Goal: Information Seeking & Learning: Understand process/instructions

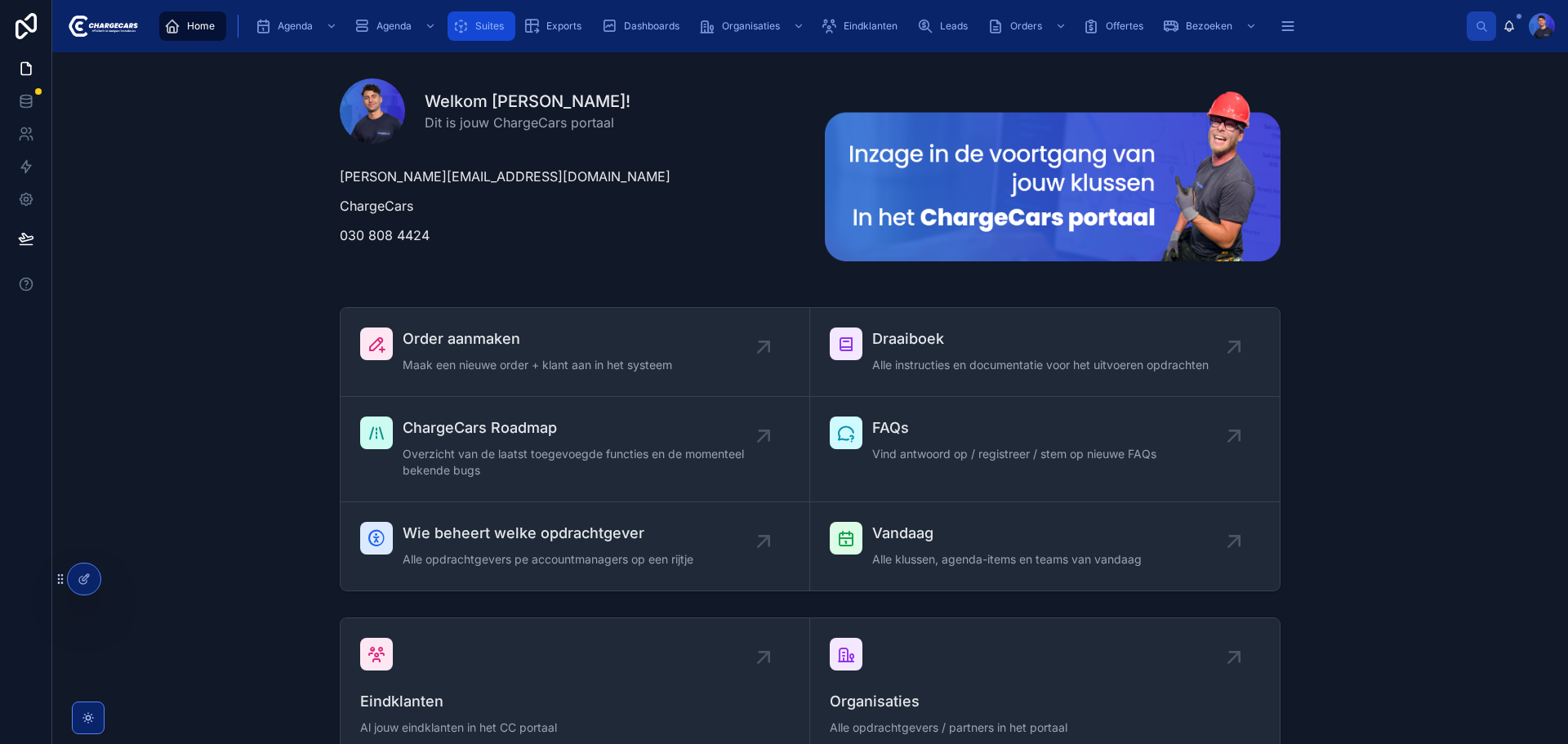
click at [479, 19] on div "Suites" at bounding box center [481, 26] width 58 height 26
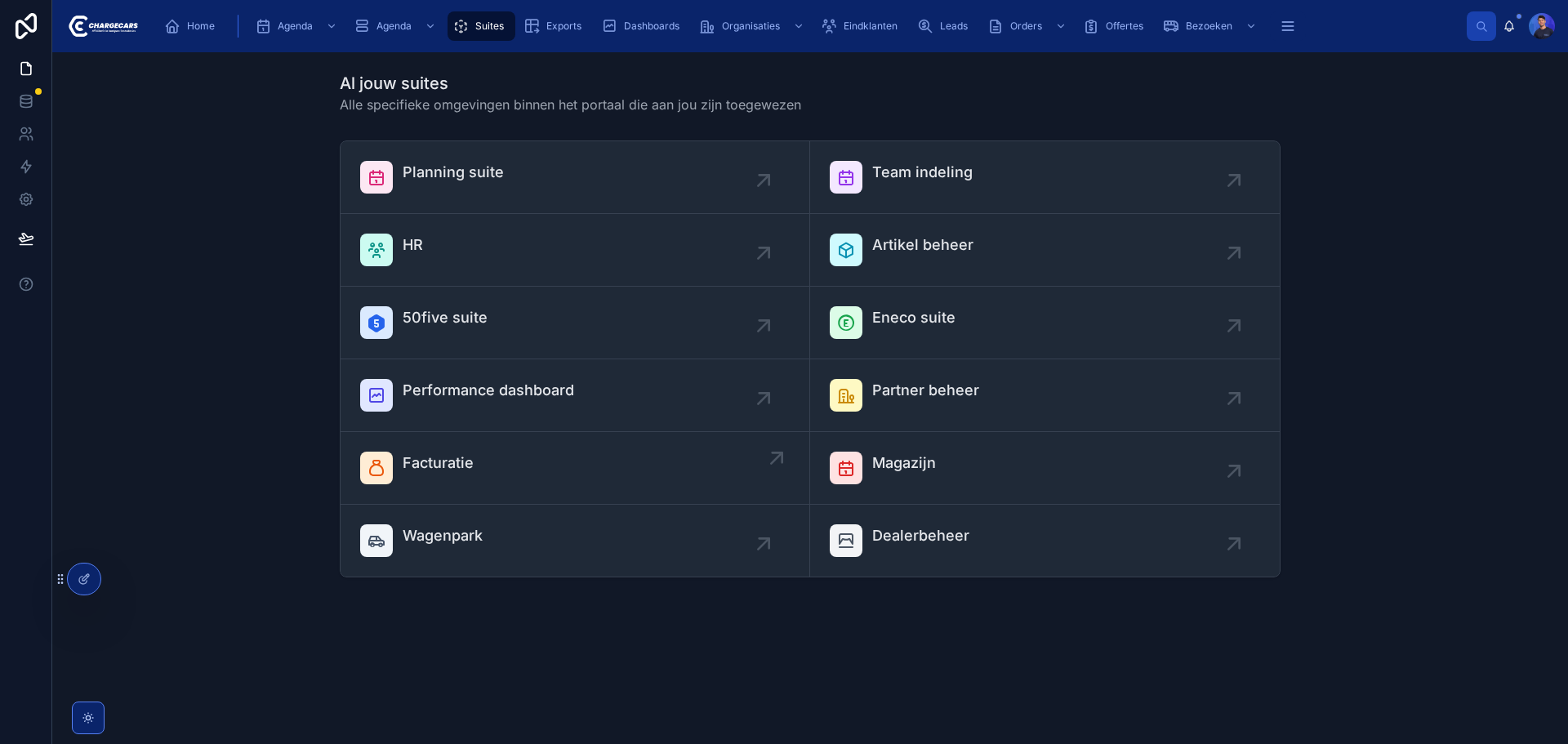
click at [630, 462] on div "Facturatie" at bounding box center [575, 468] width 430 height 33
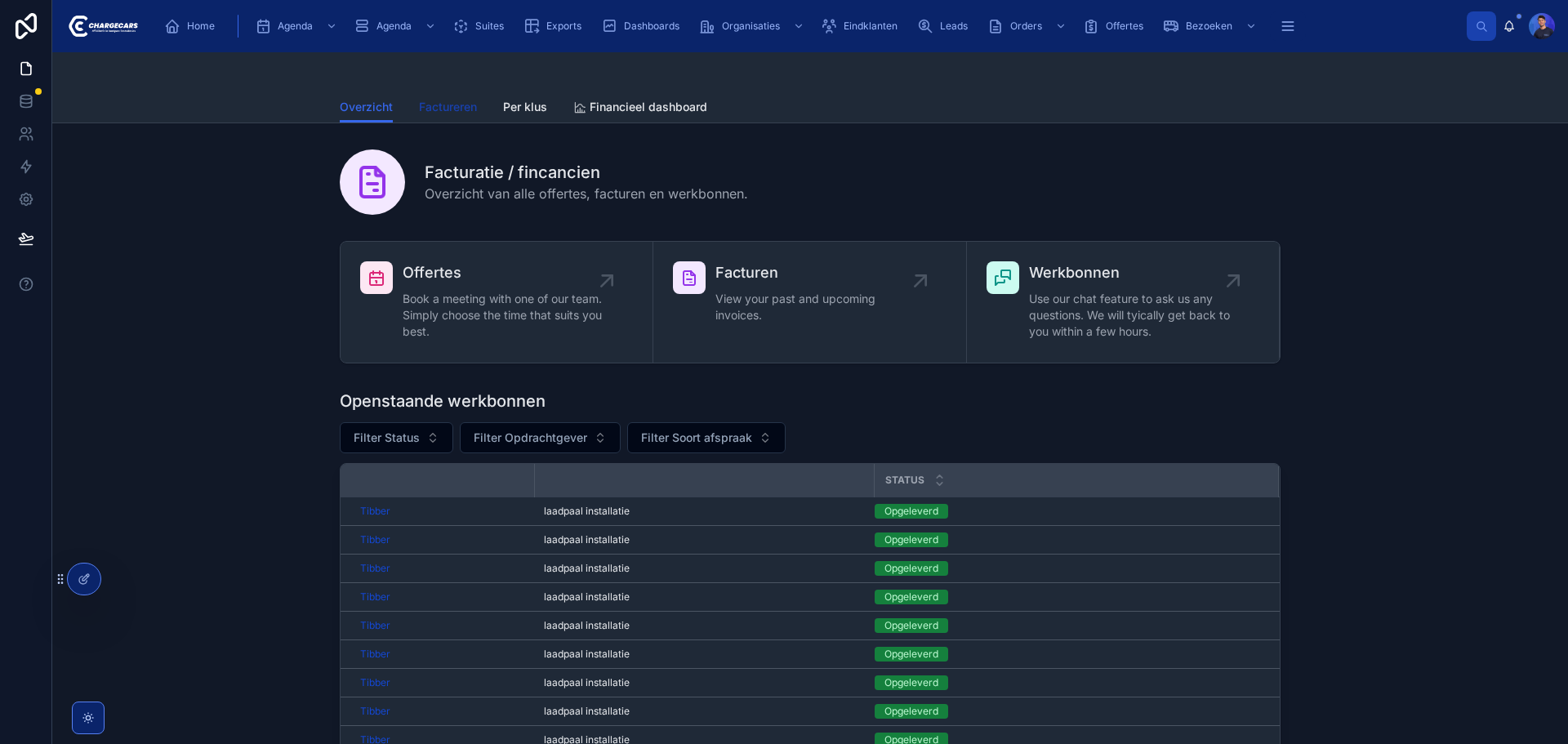
click at [436, 107] on span "Factureren" at bounding box center [447, 106] width 58 height 16
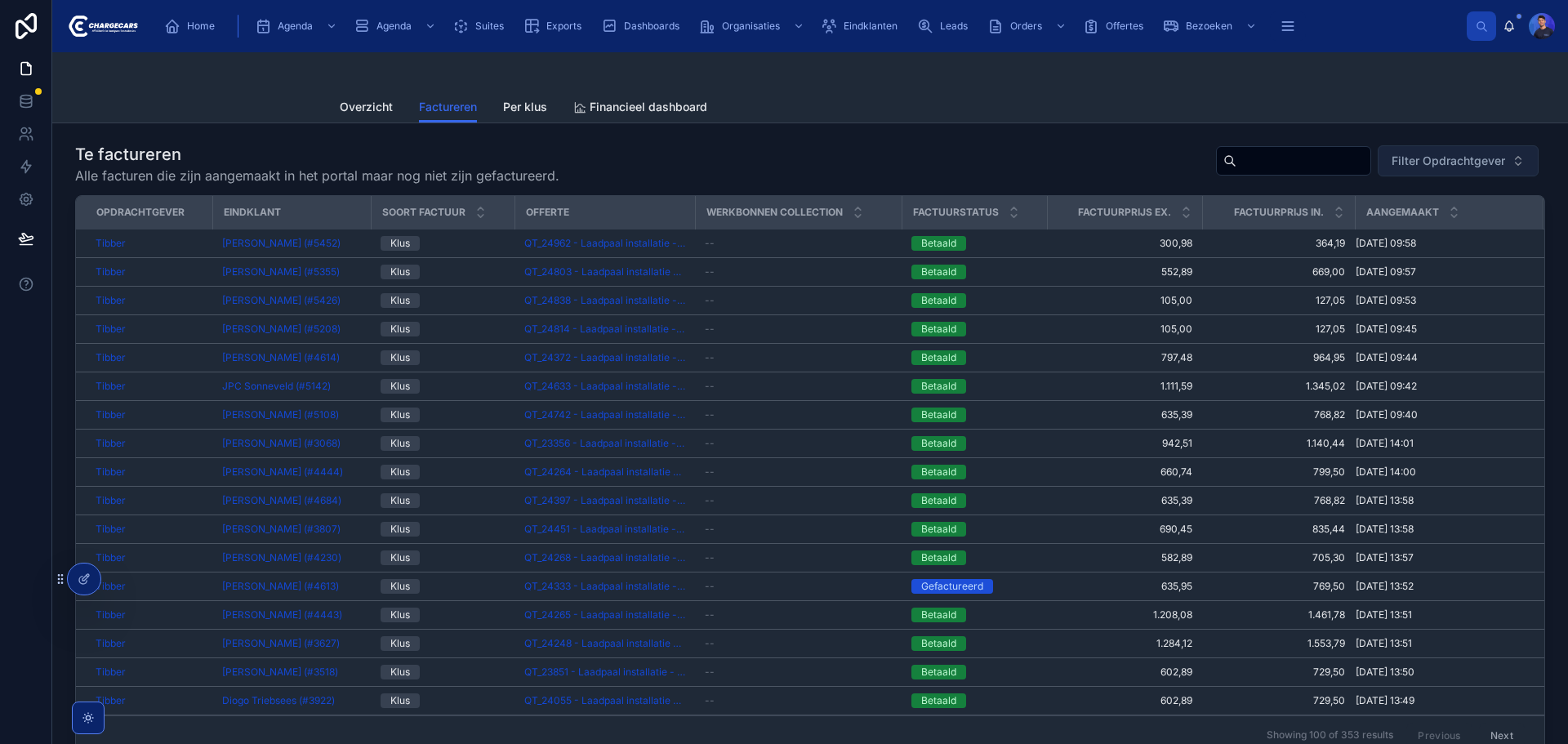
click at [1478, 168] on span "Filter Opdrachtgever" at bounding box center [1448, 160] width 114 height 16
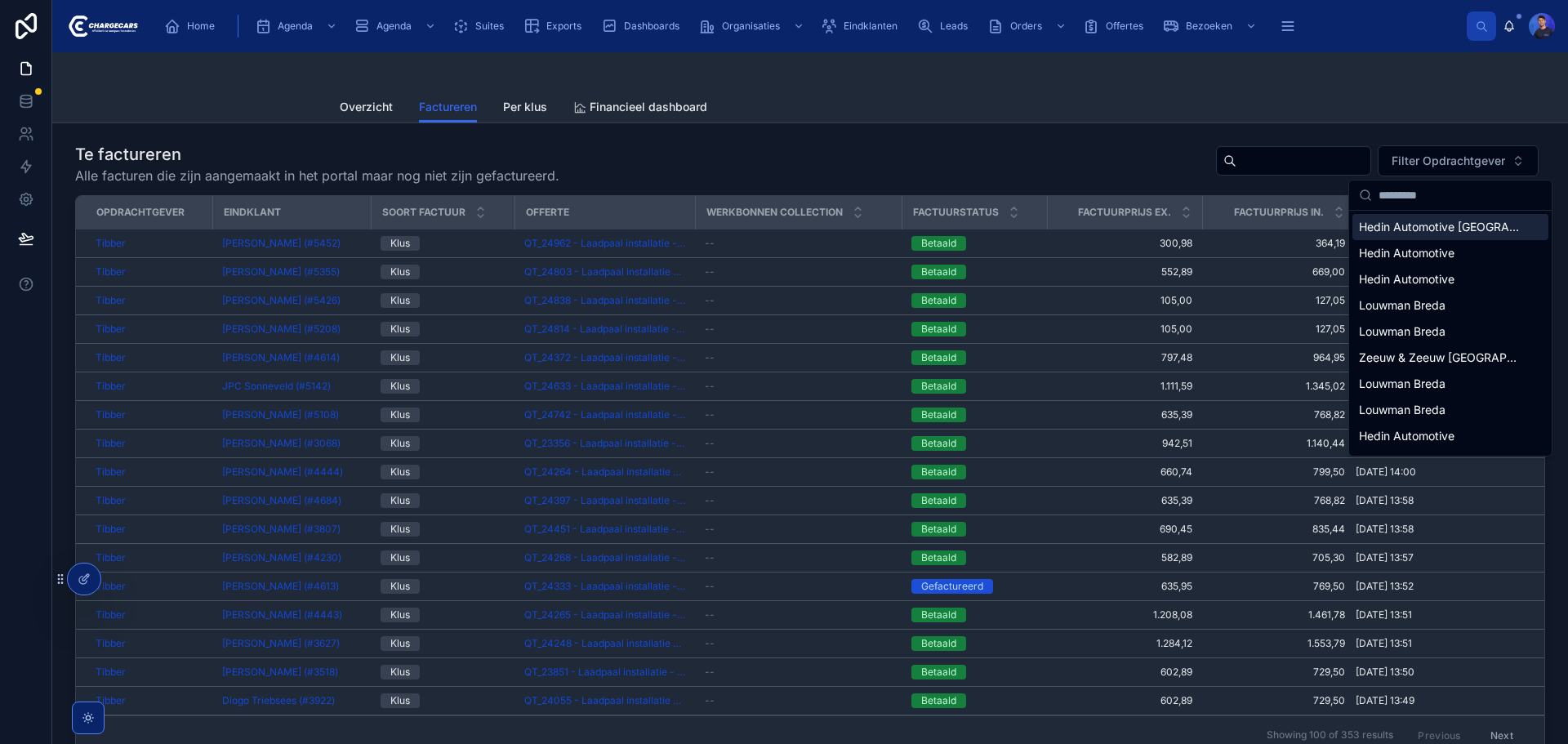
click at [1021, 152] on div "Te factureren Alle facturen die zijn aangemaakt in het portal maar nog niet zij…" at bounding box center [810, 164] width 1470 height 42
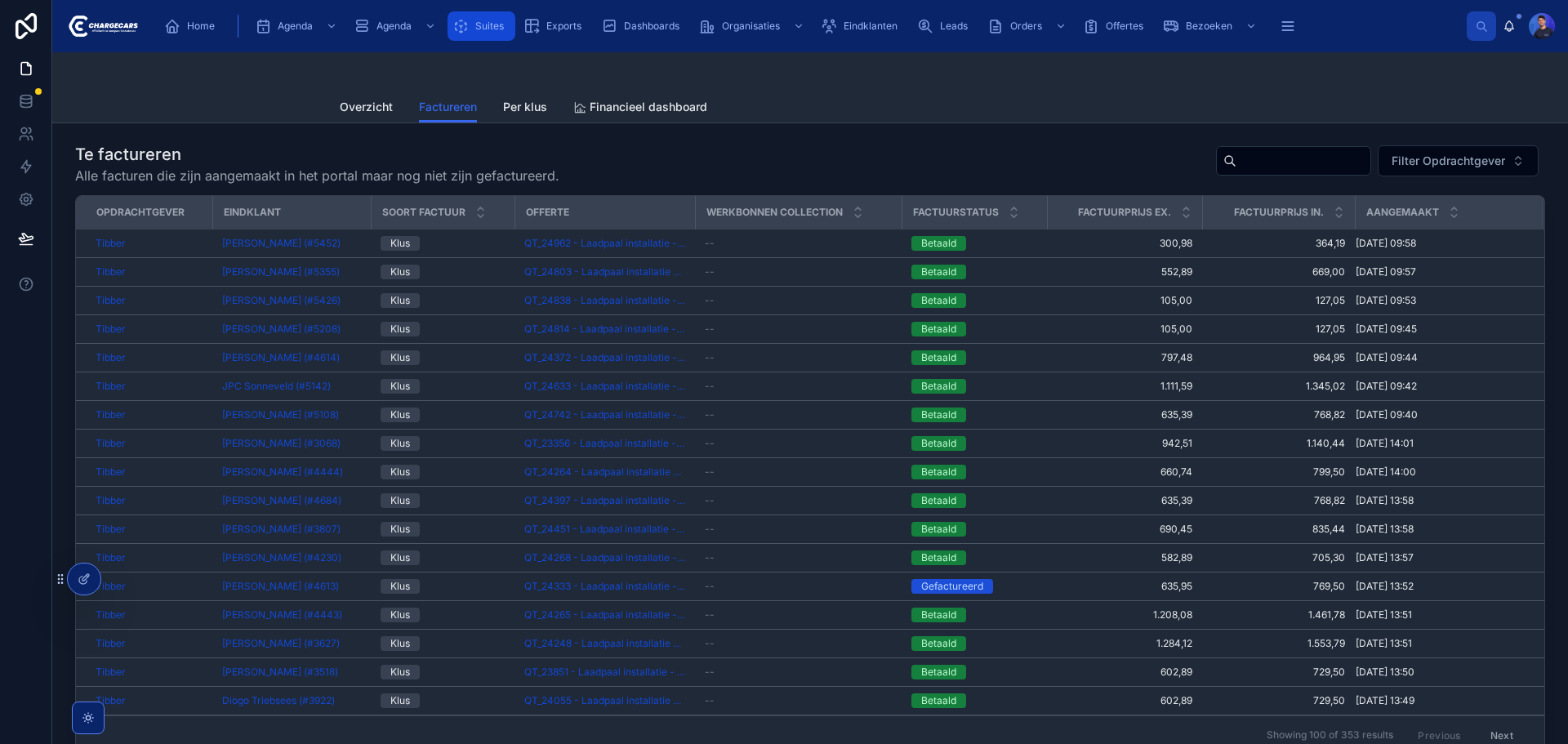
click at [460, 21] on icon "scrollable content" at bounding box center [460, 25] width 16 height 16
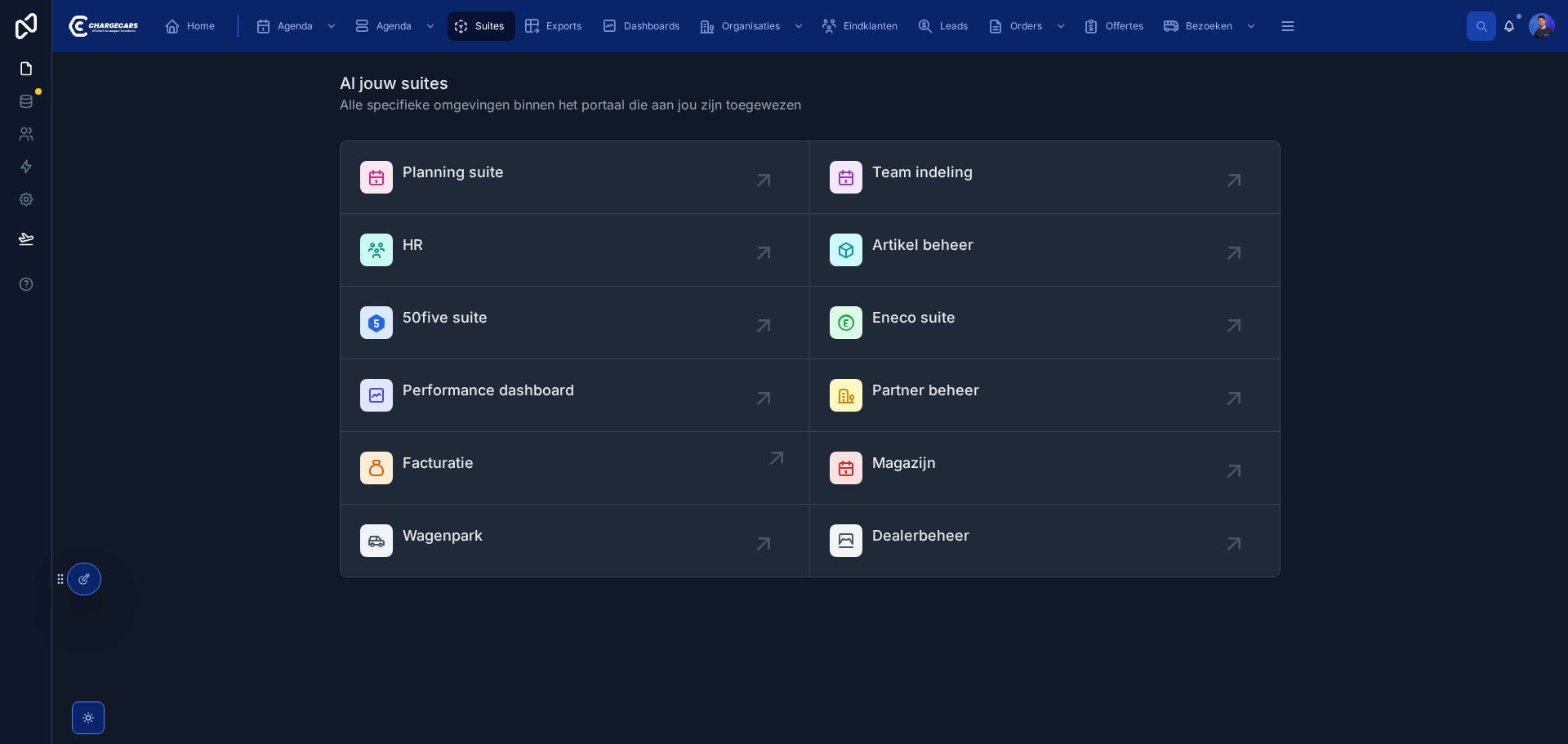
click at [607, 478] on div "Facturatie" at bounding box center [575, 468] width 430 height 33
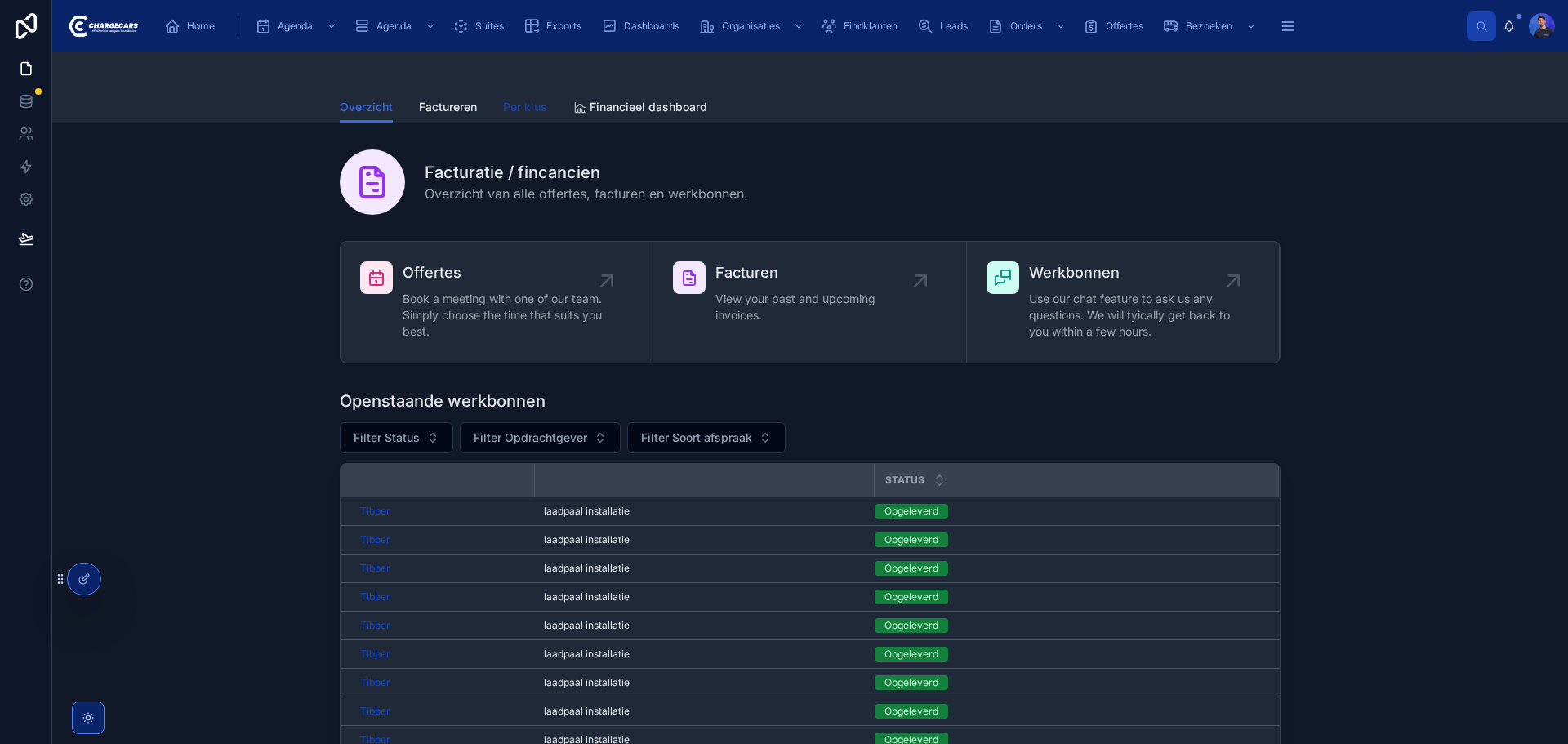
click at [532, 102] on span "Per klus" at bounding box center [525, 106] width 44 height 16
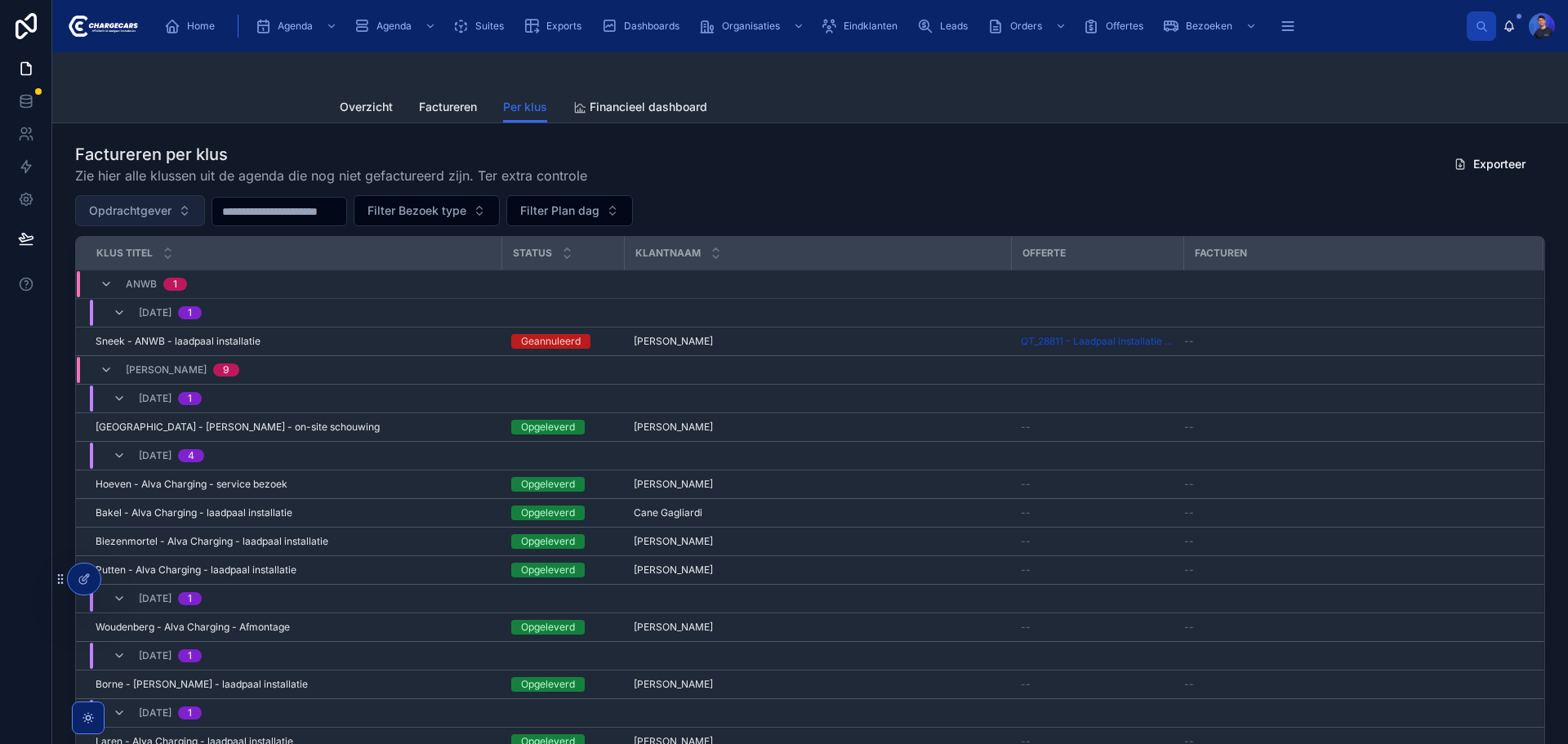
click at [169, 211] on span "Opdrachtgever" at bounding box center [131, 210] width 83 height 16
type input "***"
click at [147, 276] on div "Tibber" at bounding box center [139, 276] width 196 height 26
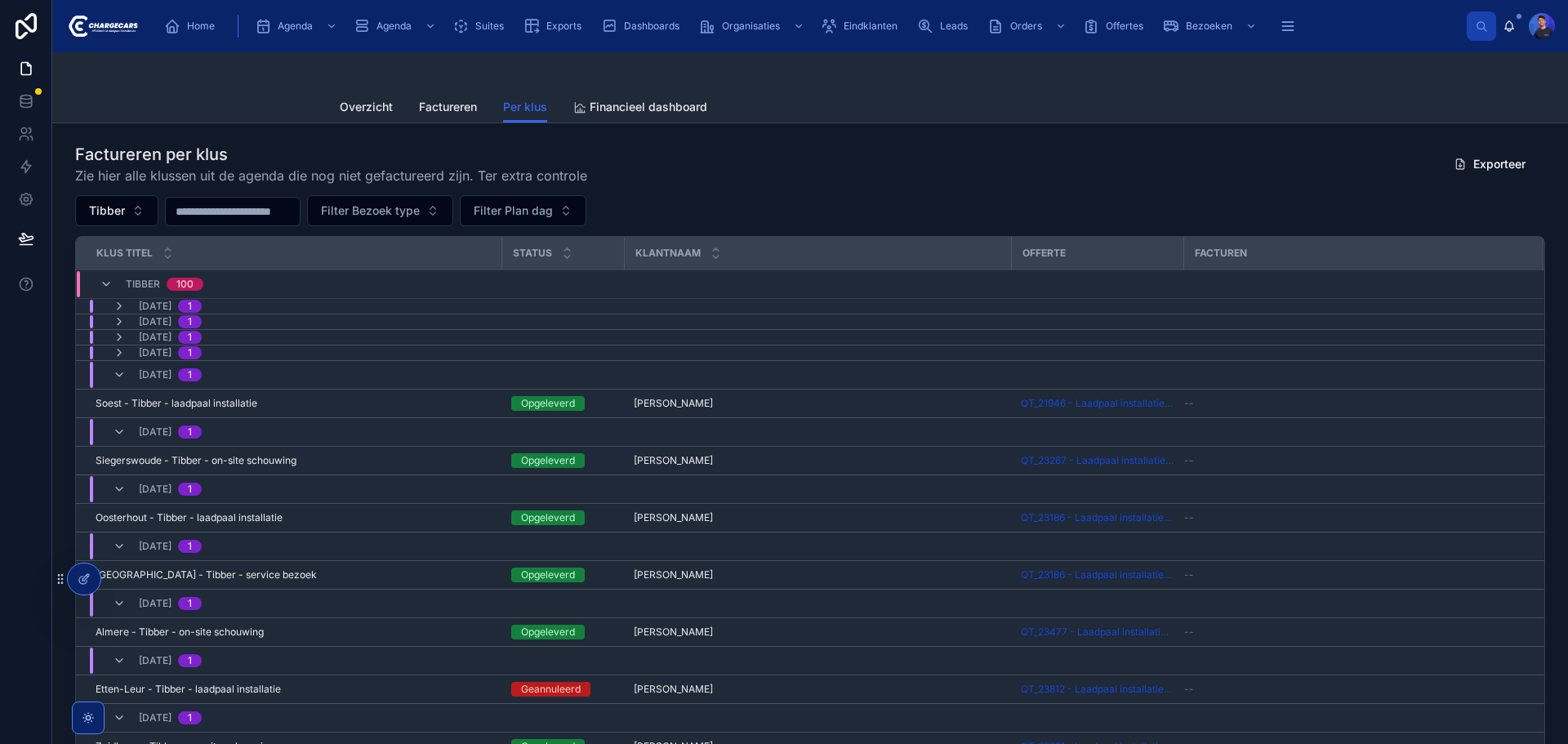
click at [838, 177] on div "Factureren per klus Zie hier alle klussen uit de agenda die nog niet gefacturee…" at bounding box center [810, 164] width 1470 height 42
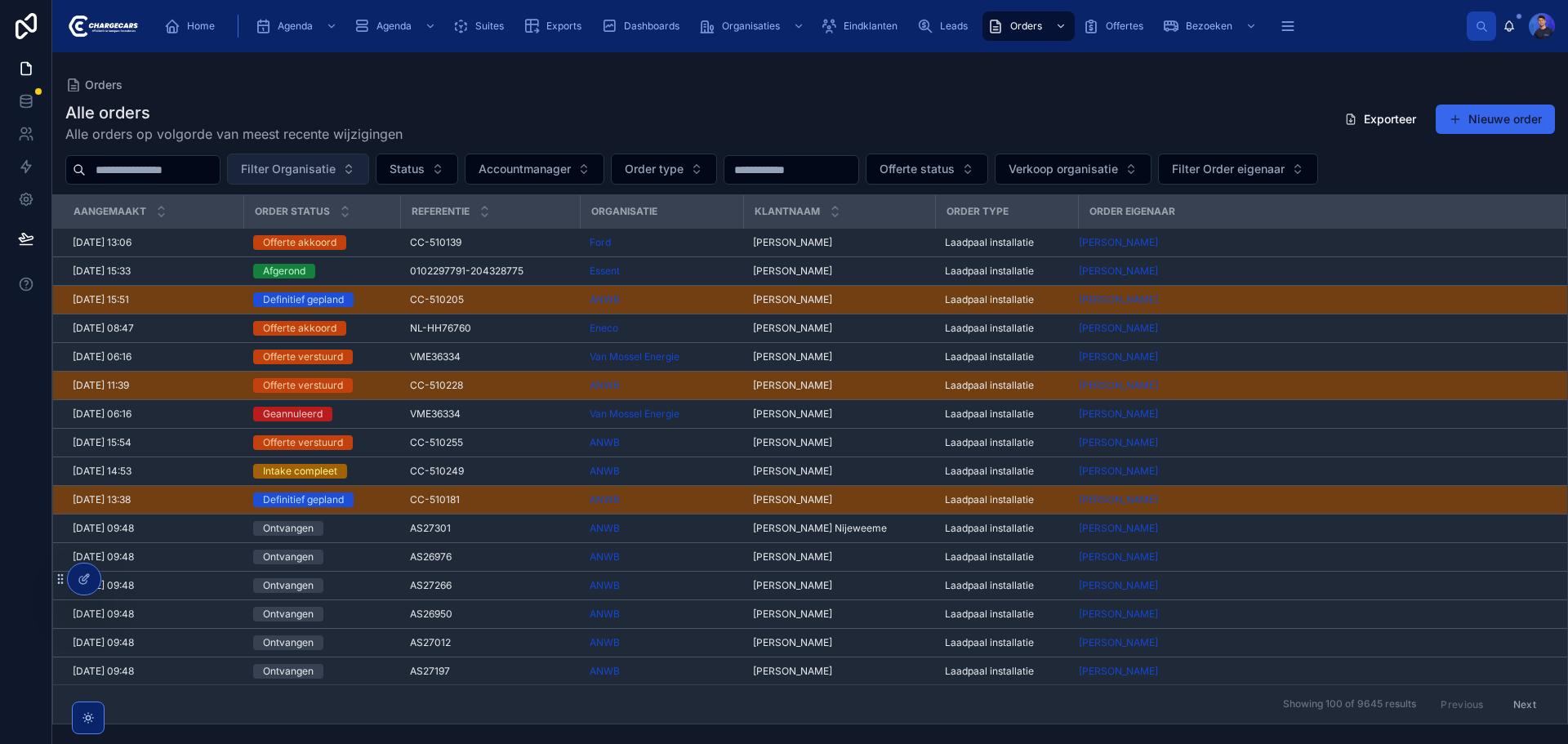
click at [335, 174] on span "Filter Organisatie" at bounding box center [288, 169] width 94 height 16
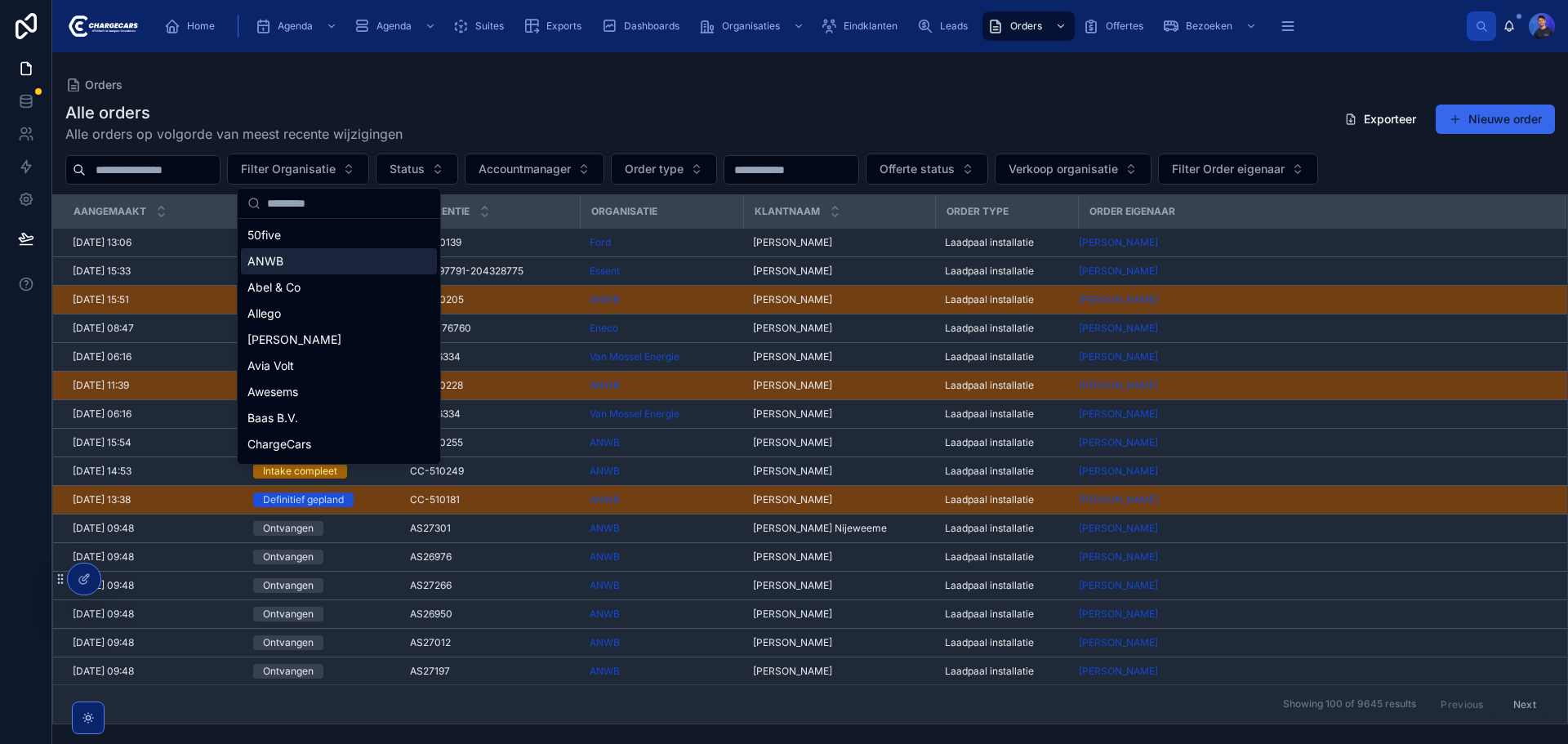
click at [311, 256] on div "ANWB" at bounding box center [339, 261] width 196 height 26
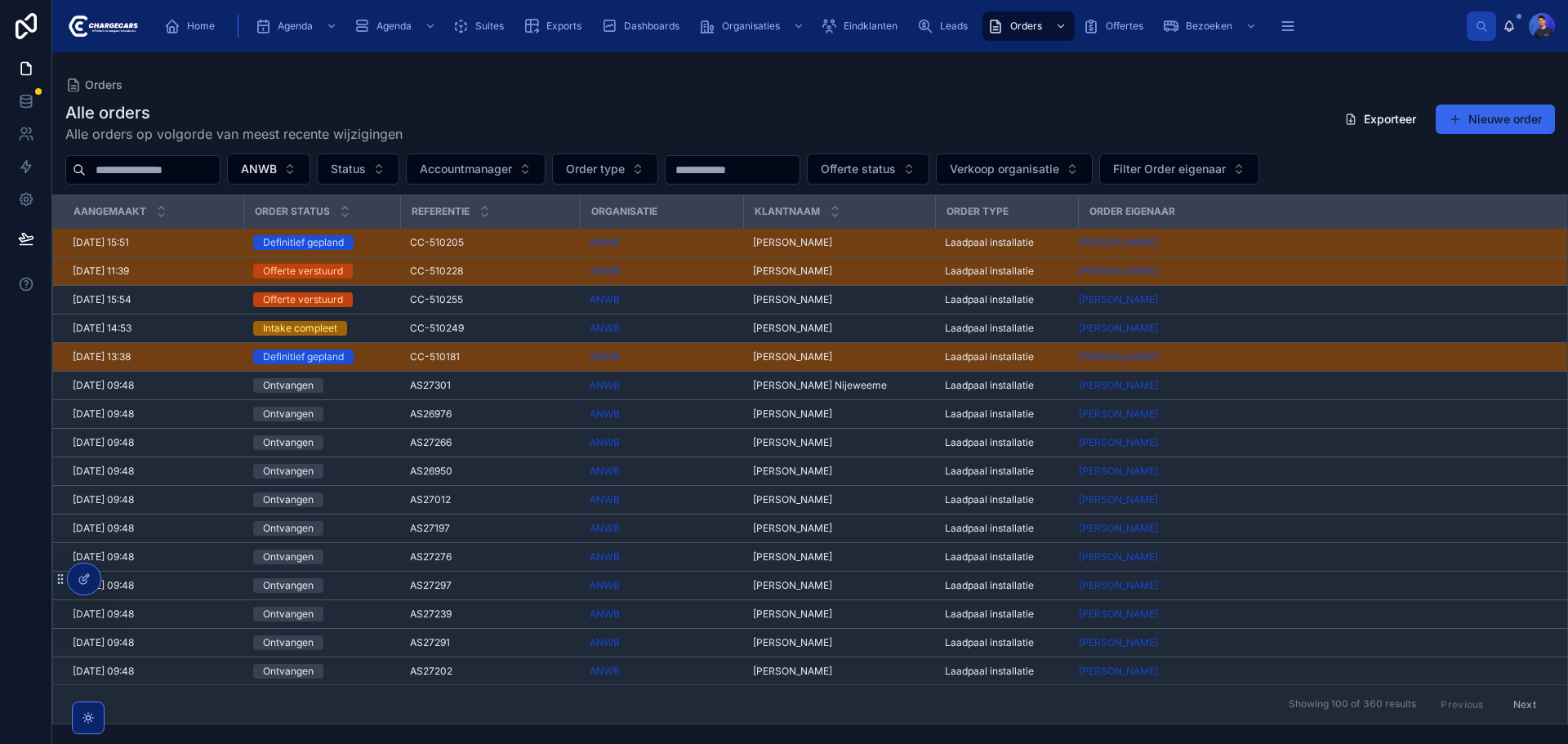
click at [844, 86] on div "Orders" at bounding box center [811, 85] width 1490 height 13
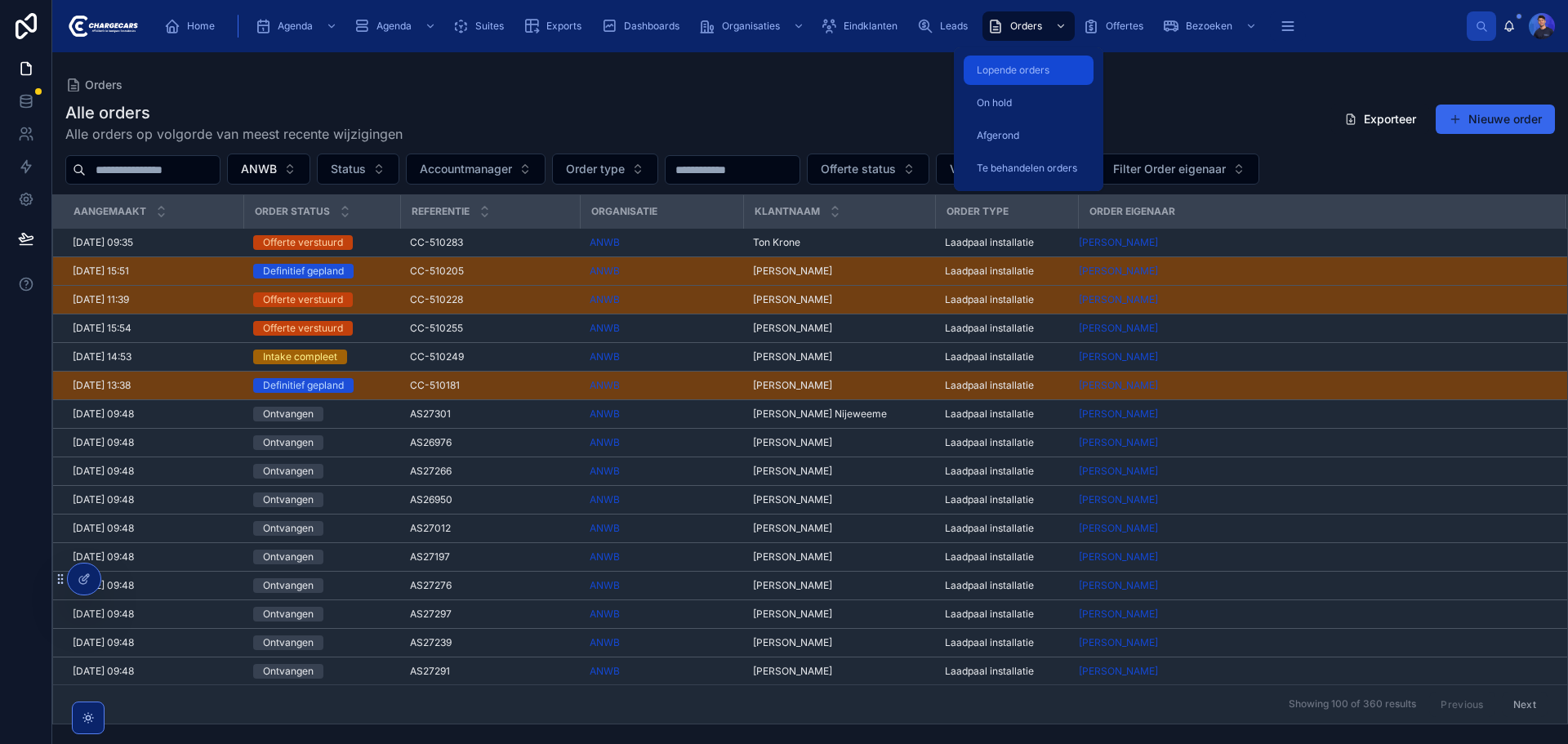
click at [1030, 66] on span "Lopende orders" at bounding box center [1014, 71] width 72 height 13
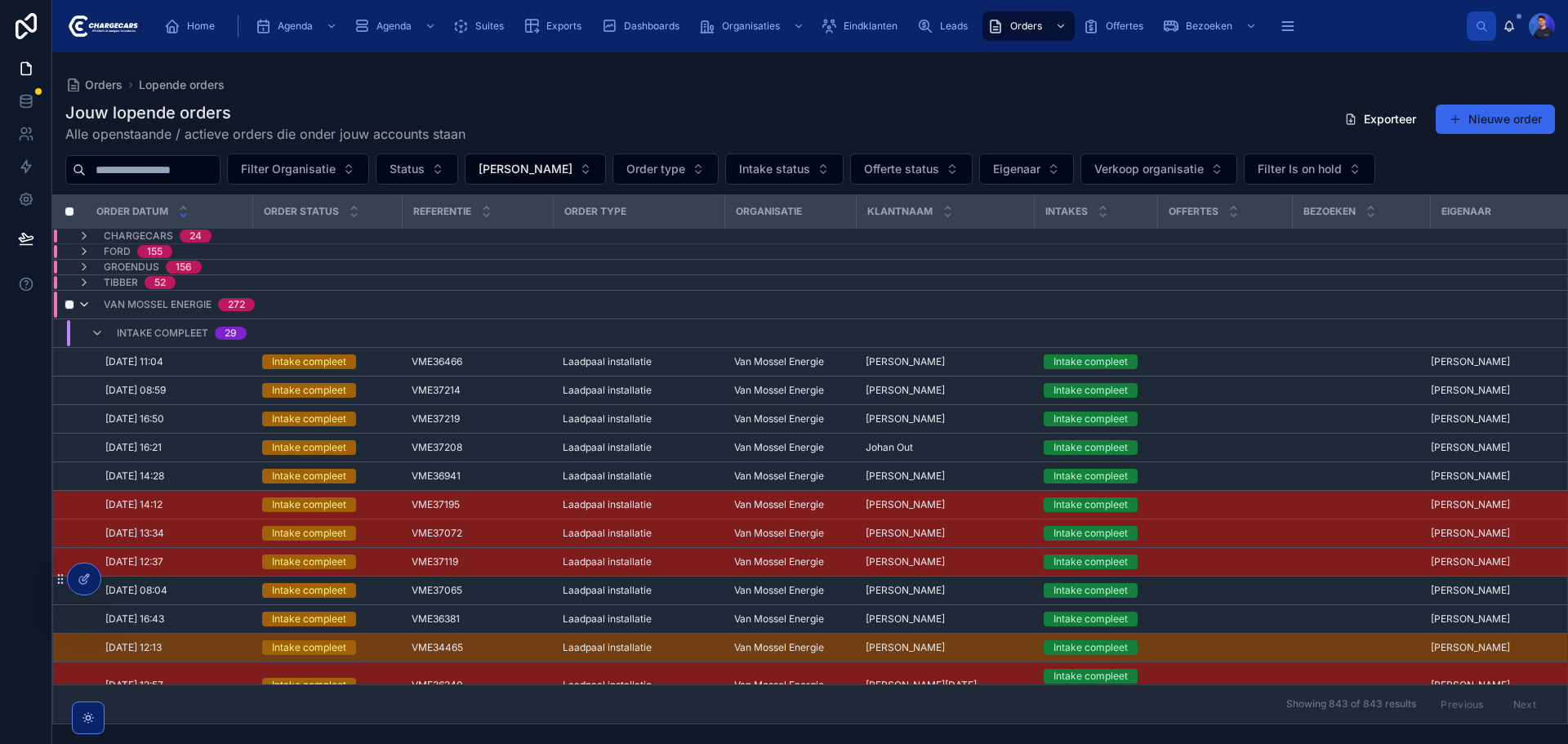
click at [85, 302] on icon at bounding box center [84, 305] width 13 height 13
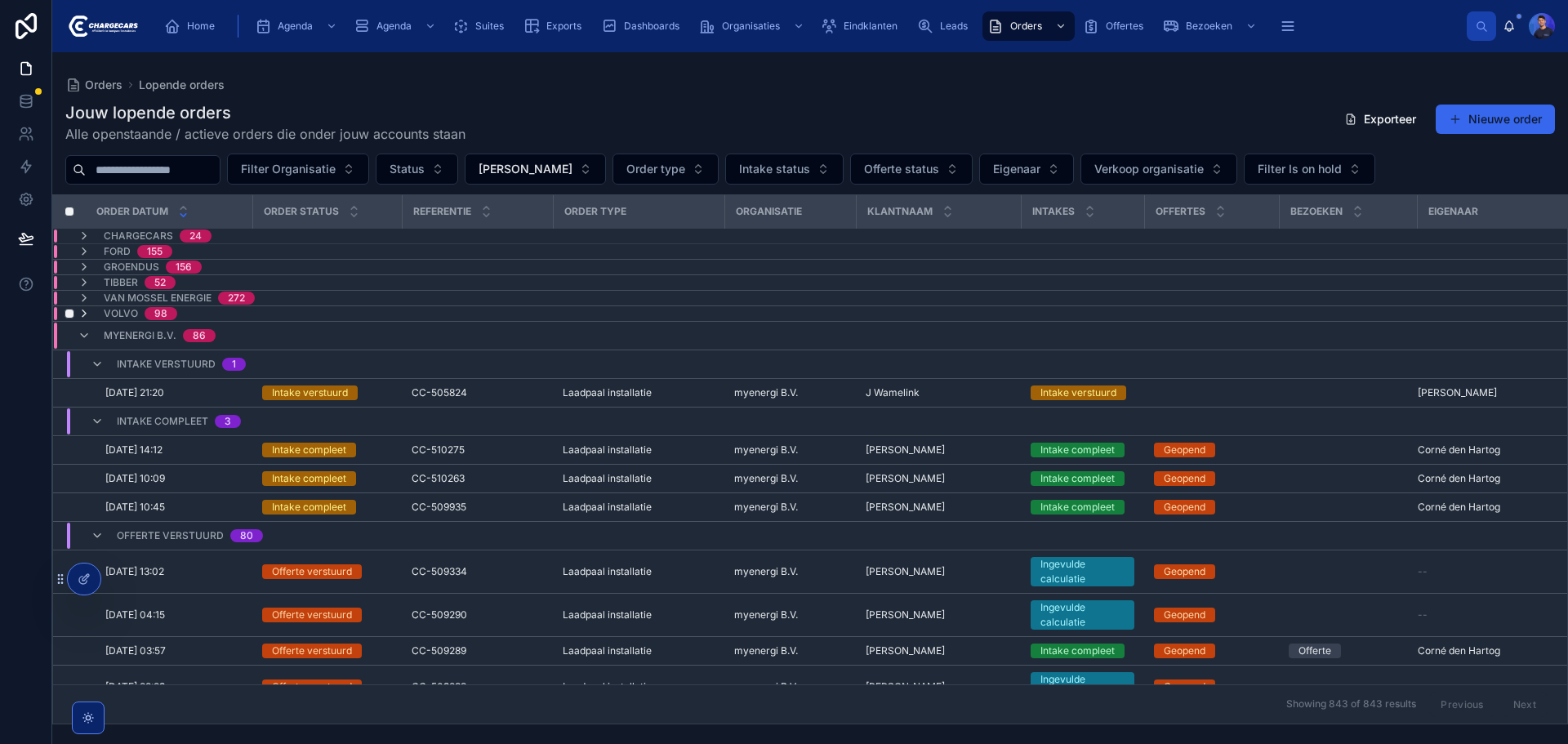
click at [87, 310] on icon at bounding box center [84, 314] width 13 height 13
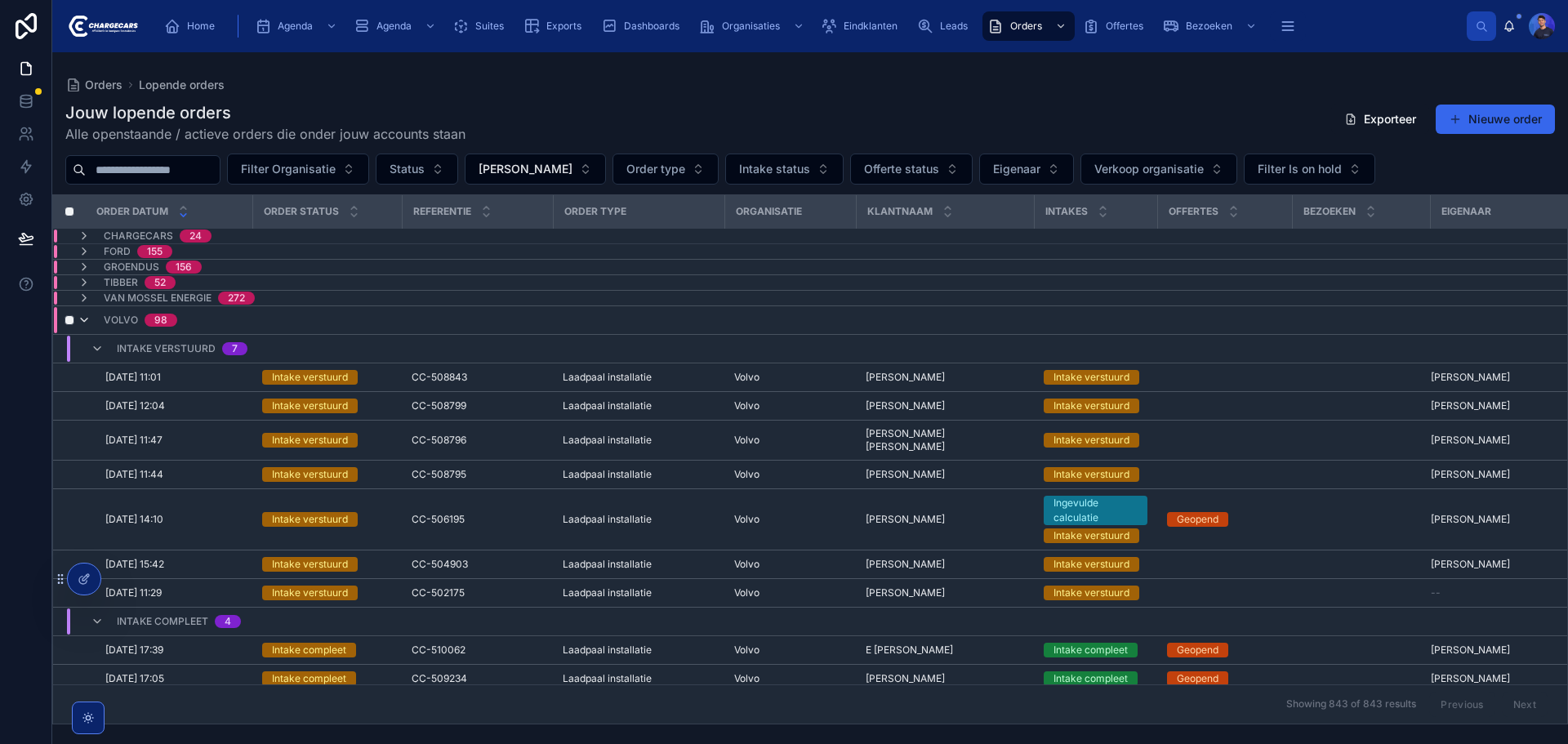
click at [84, 326] on icon at bounding box center [84, 320] width 13 height 13
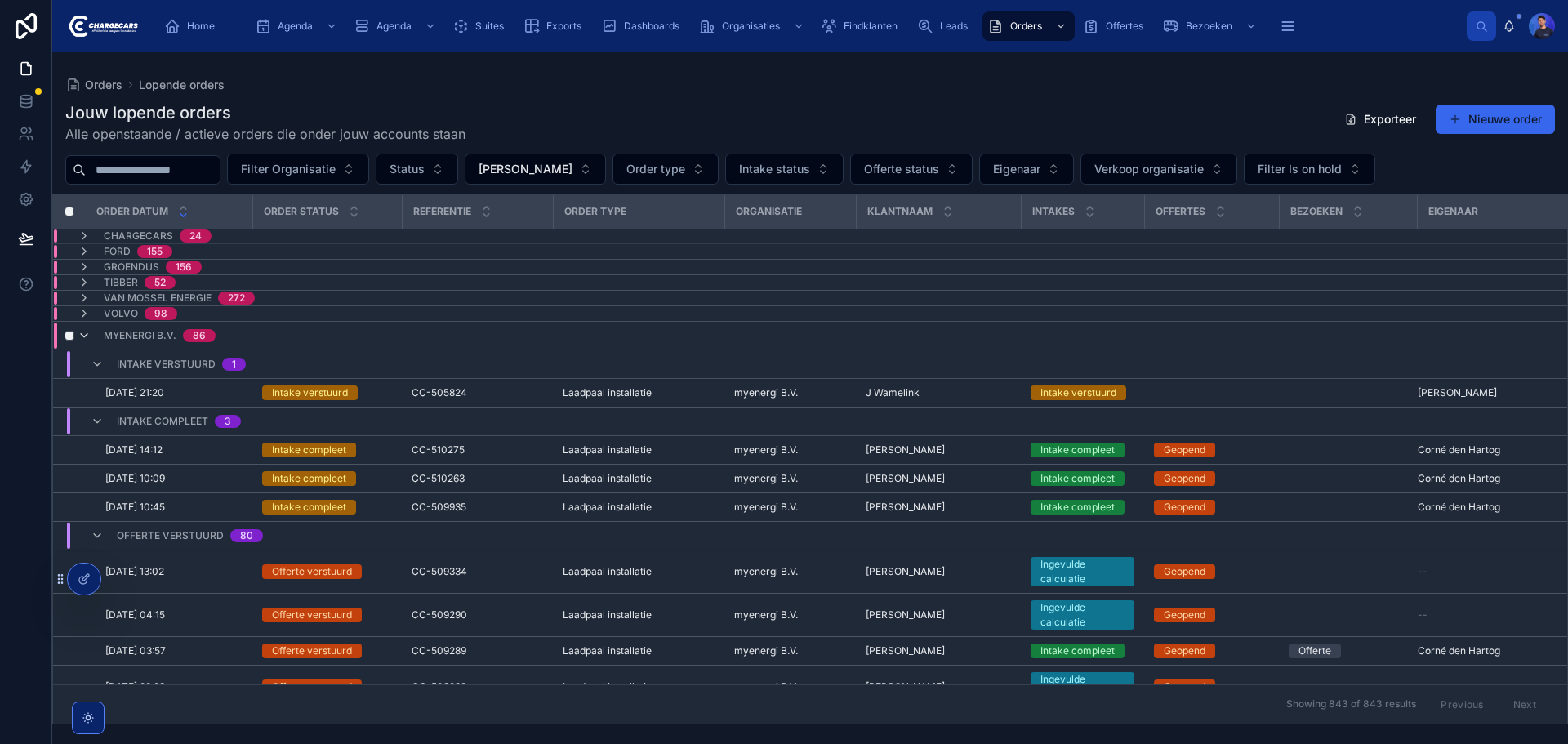
click at [87, 339] on icon at bounding box center [84, 336] width 13 height 13
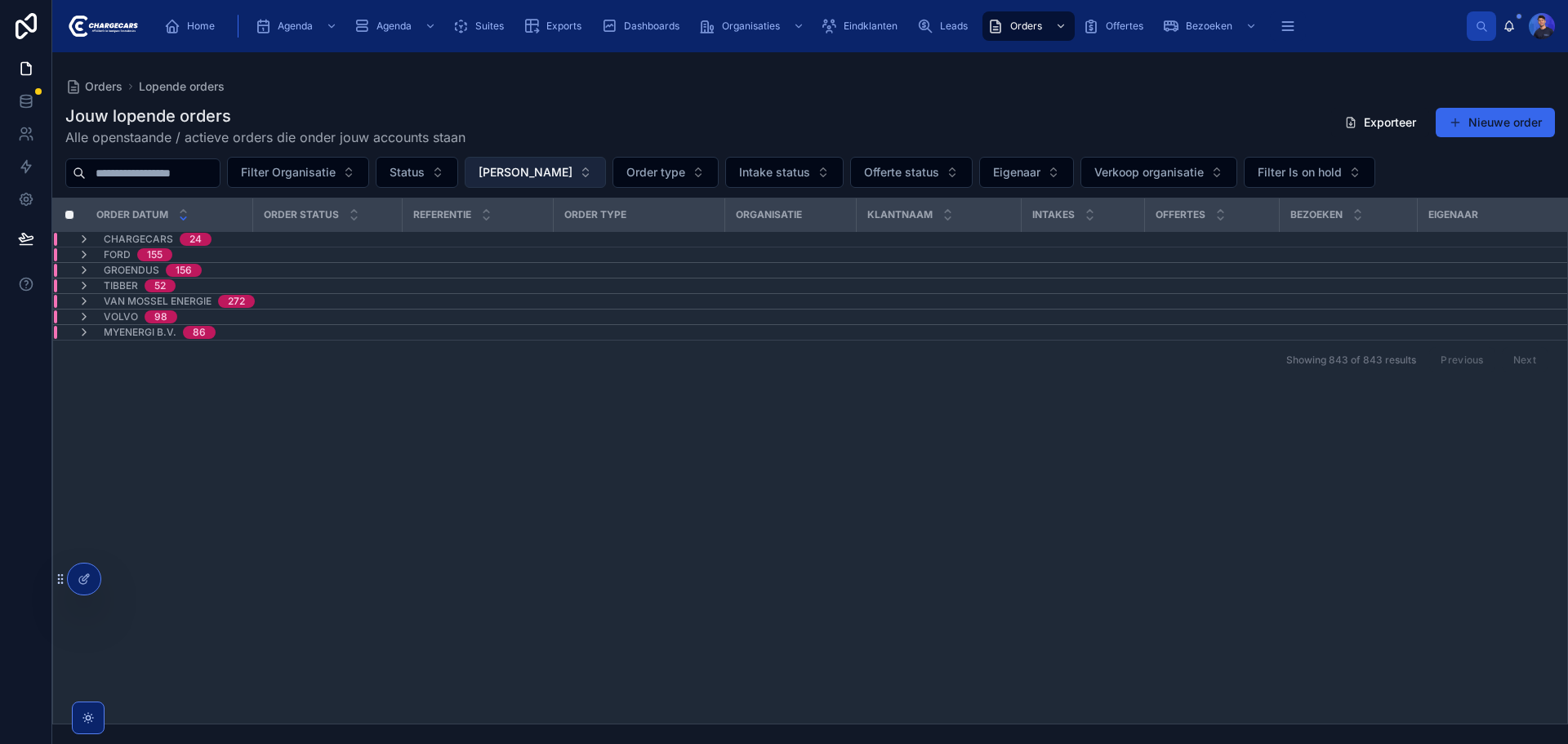
click at [598, 162] on button "[PERSON_NAME]" at bounding box center [536, 172] width 142 height 31
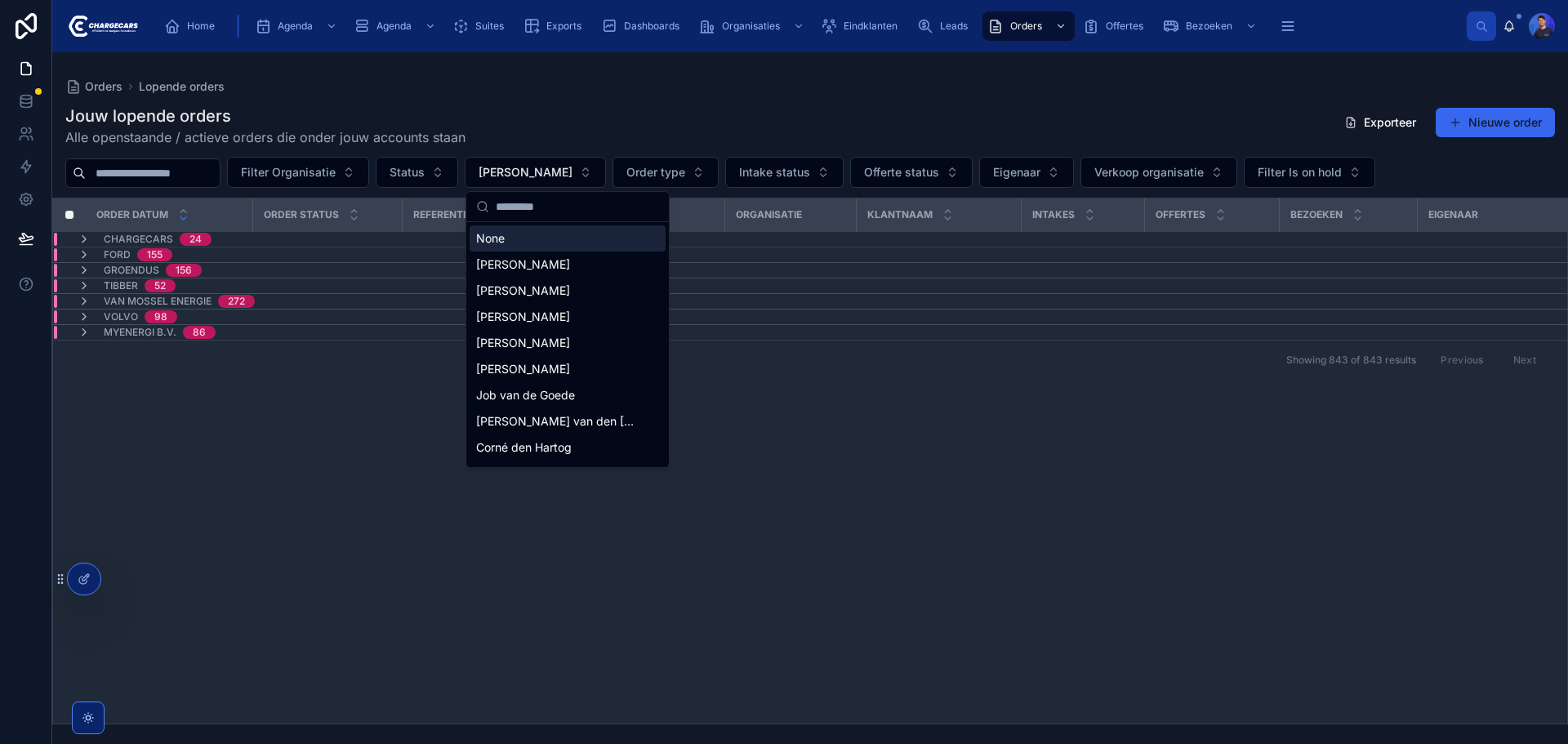
click at [528, 244] on div "None" at bounding box center [567, 238] width 196 height 26
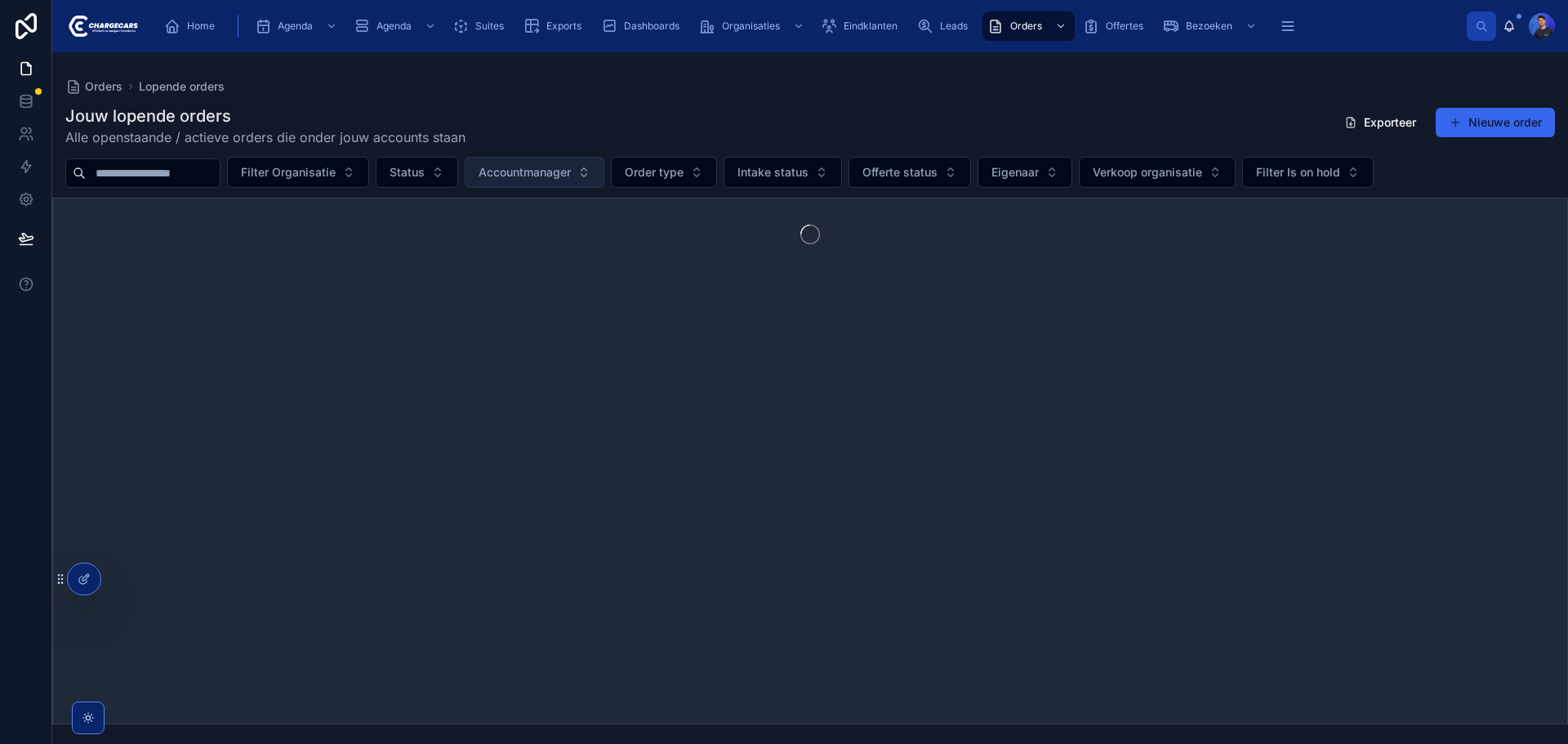
click at [571, 164] on span "Accountmanager" at bounding box center [525, 172] width 93 height 16
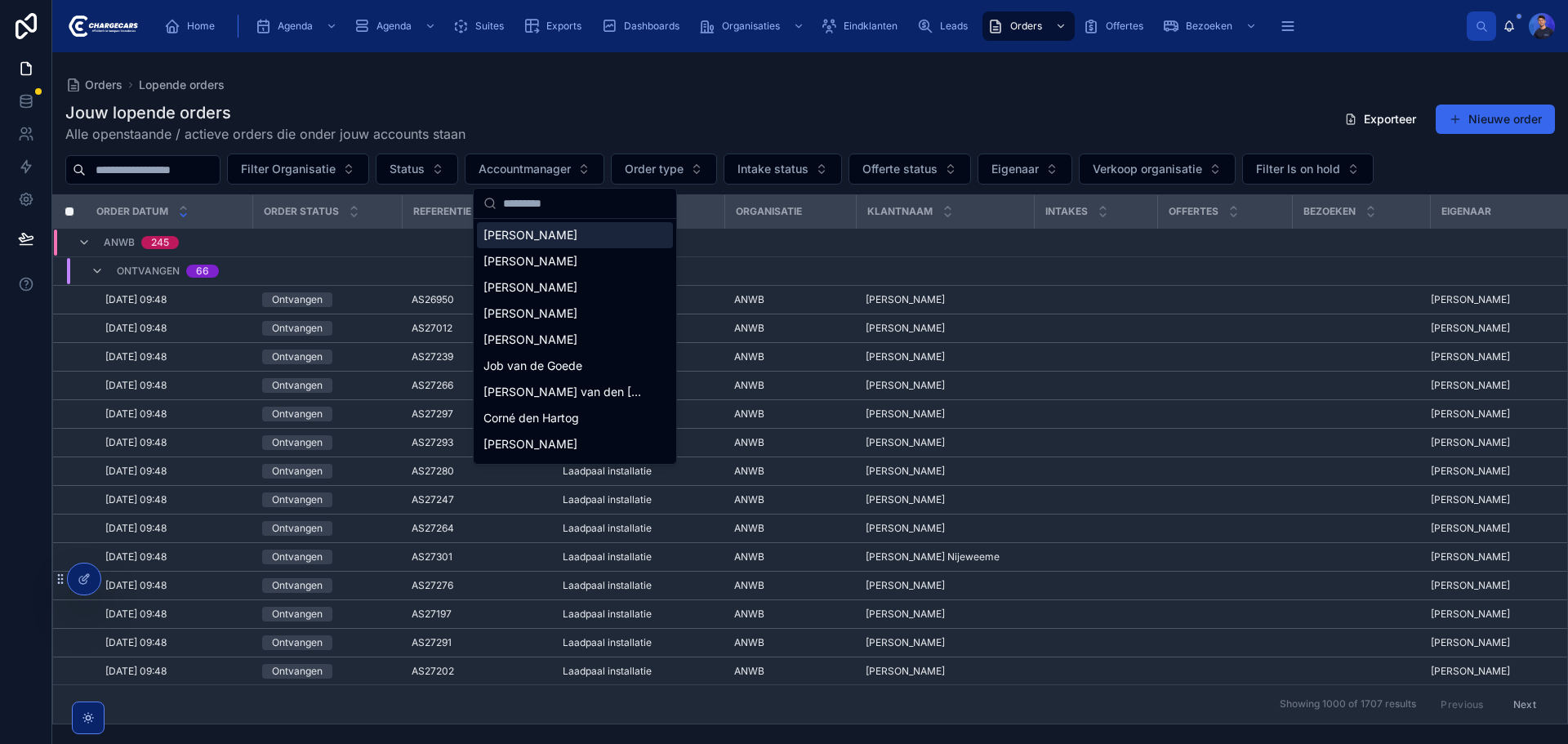
click at [698, 98] on div "Jouw lopende orders Alle openstaande / actieve orders die onder jouw accounts s…" at bounding box center [810, 408] width 1516 height 633
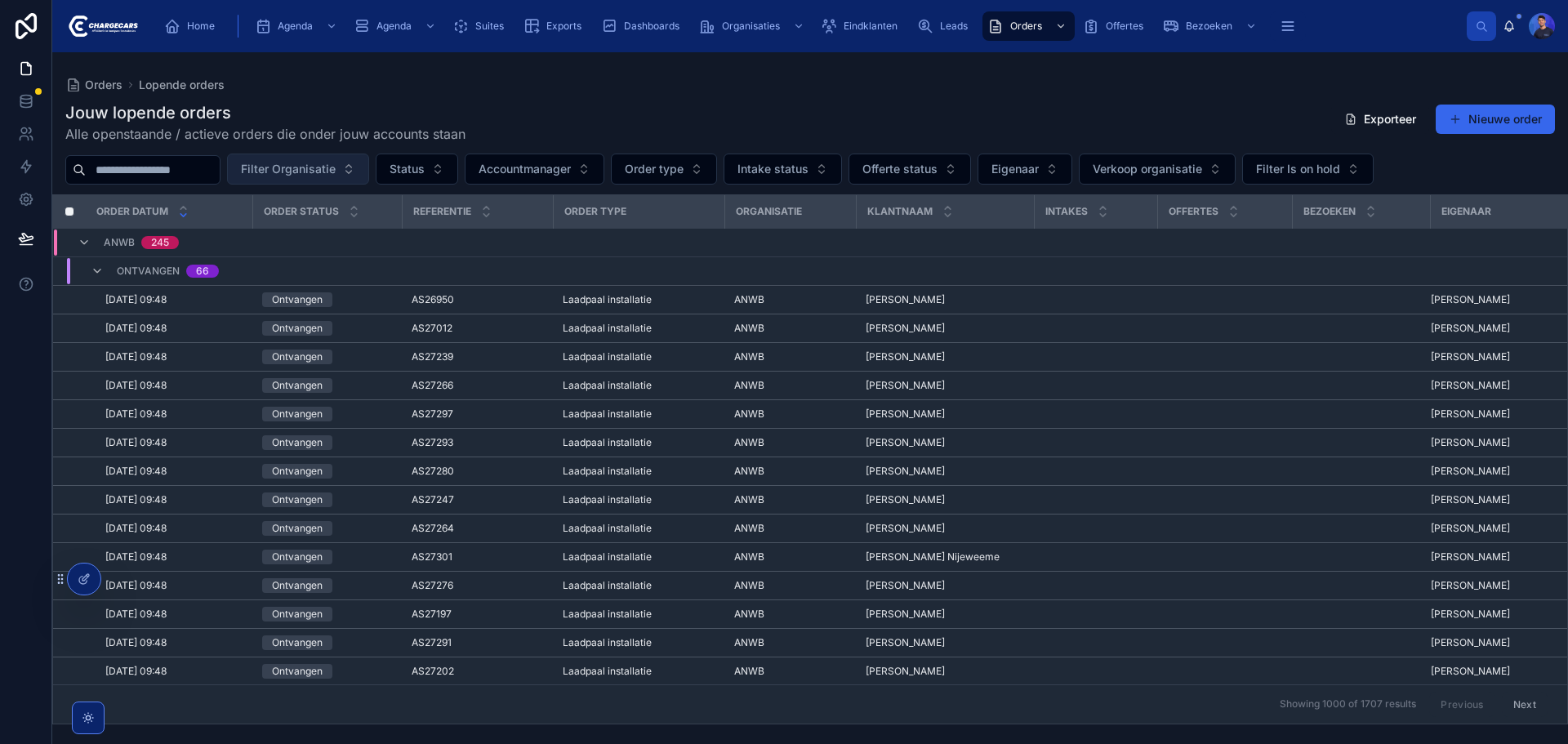
click at [345, 158] on button "Filter Organisatie" at bounding box center [298, 169] width 142 height 31
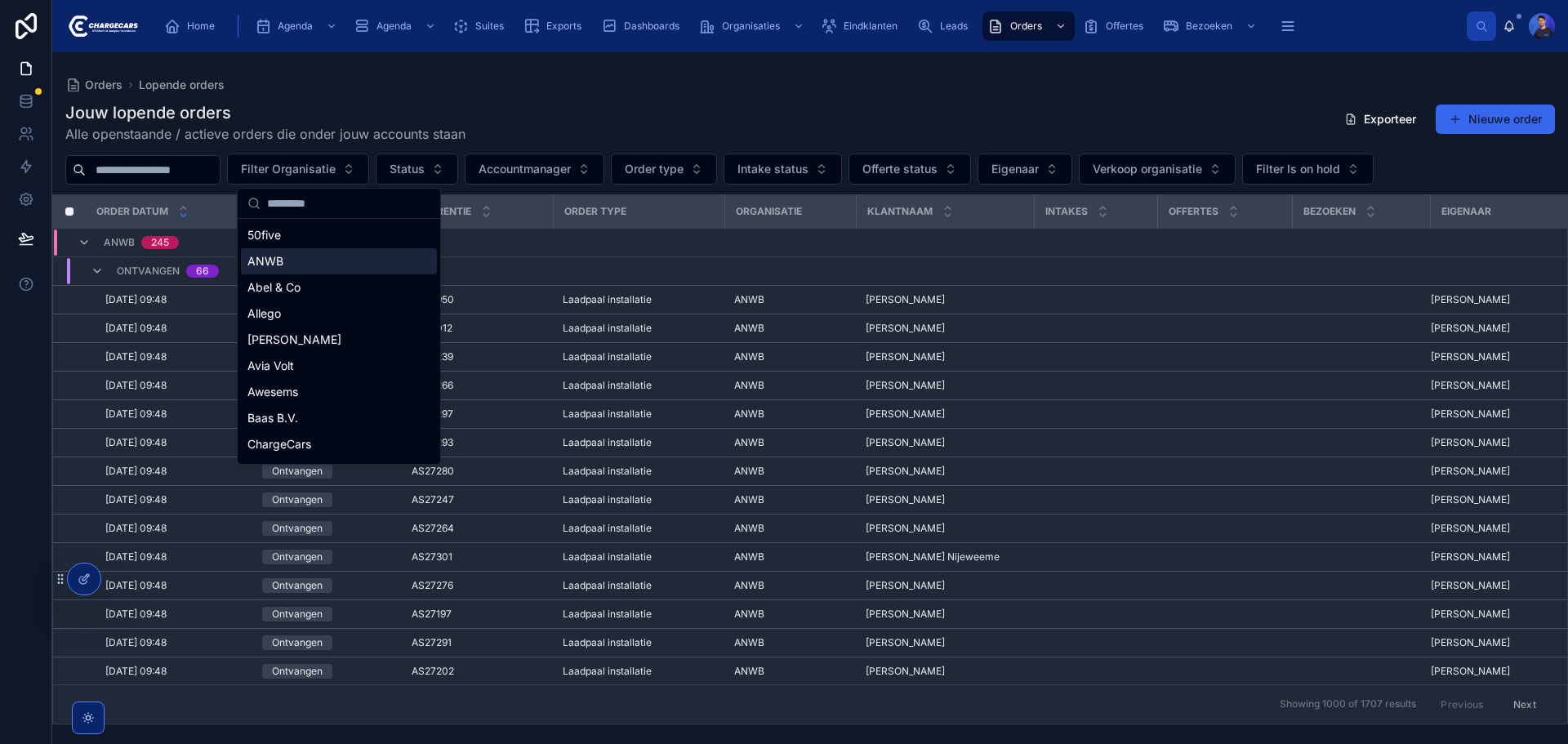
click at [325, 252] on div "ANWB" at bounding box center [339, 261] width 196 height 26
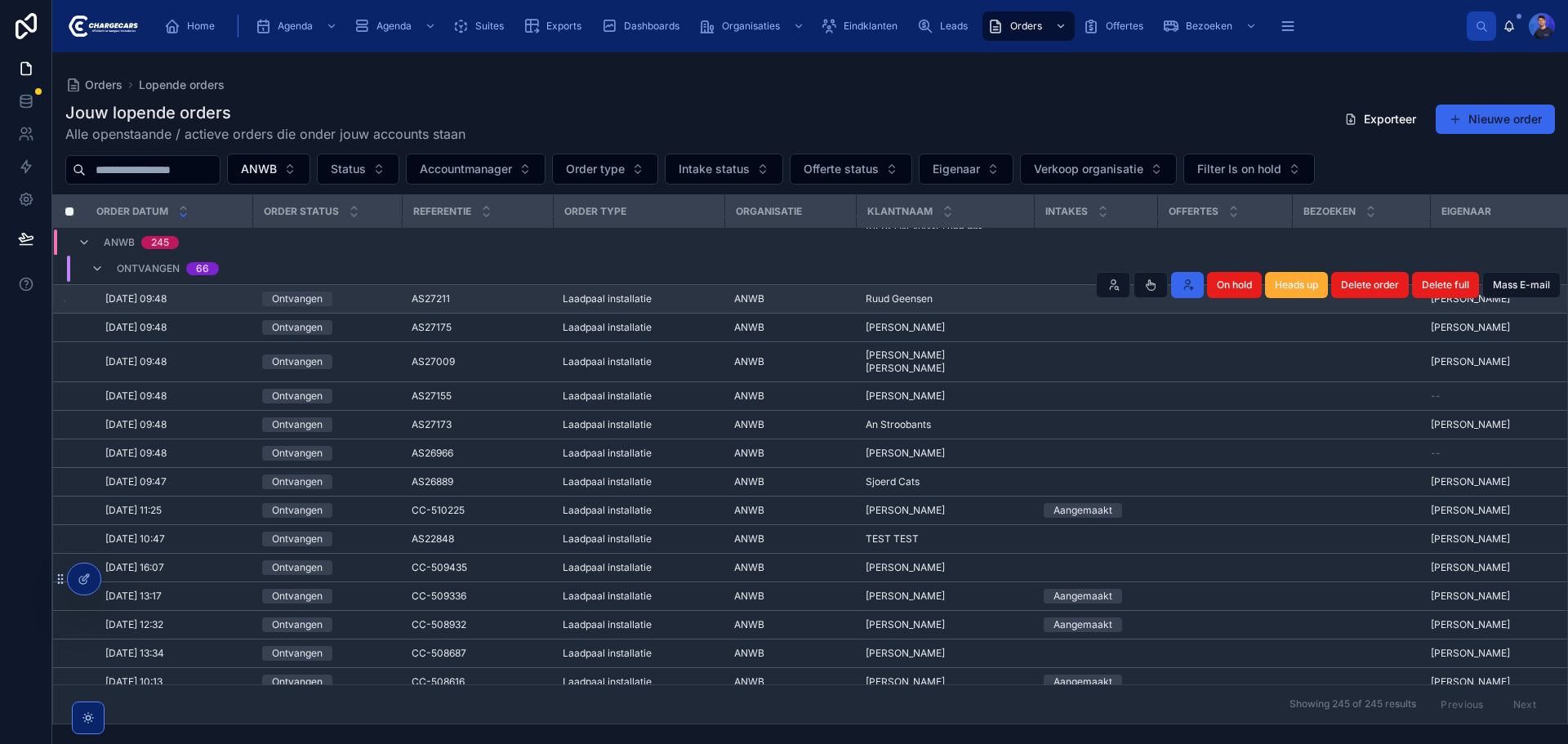
scroll to position [1598, 0]
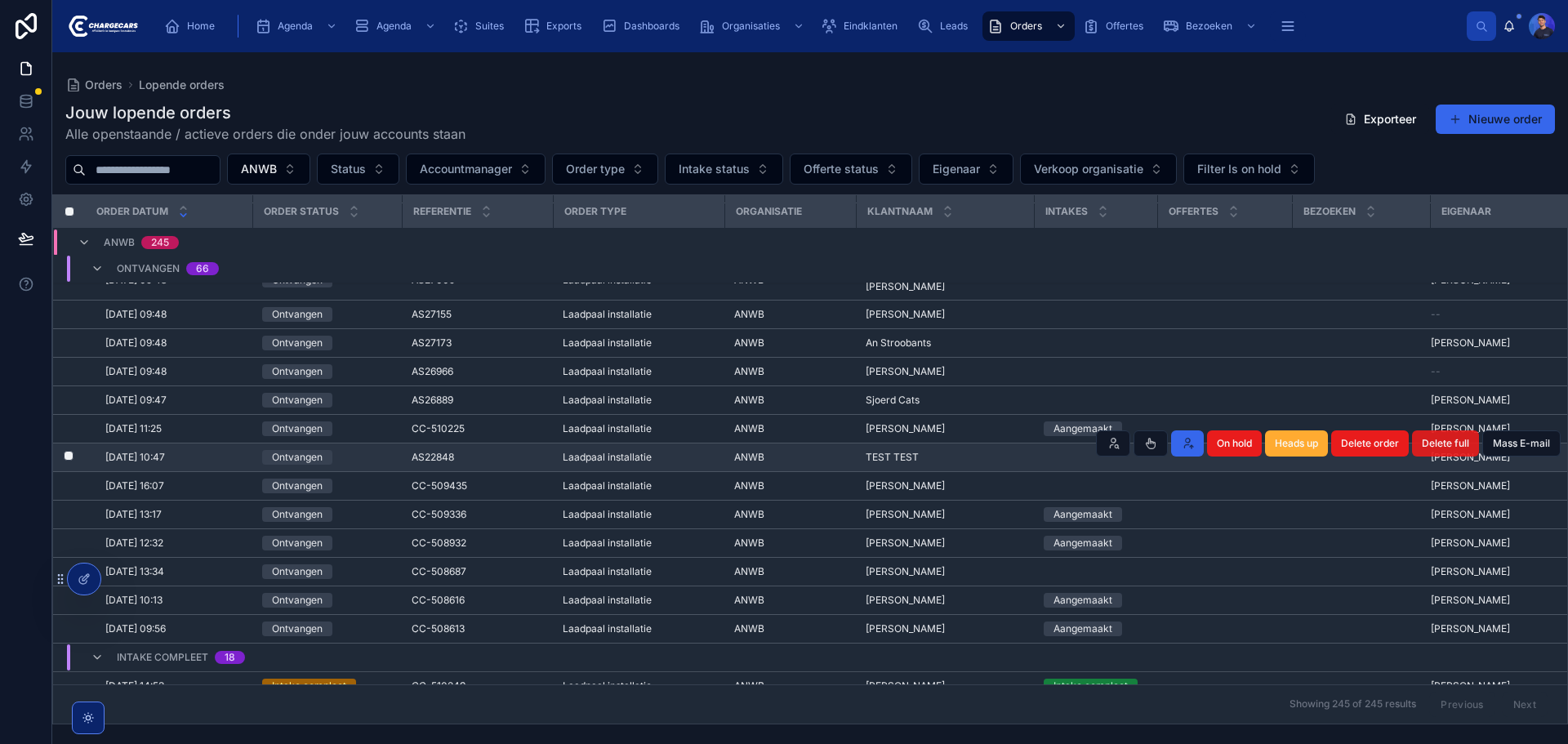
click at [1441, 437] on span "Delete full" at bounding box center [1446, 444] width 47 height 13
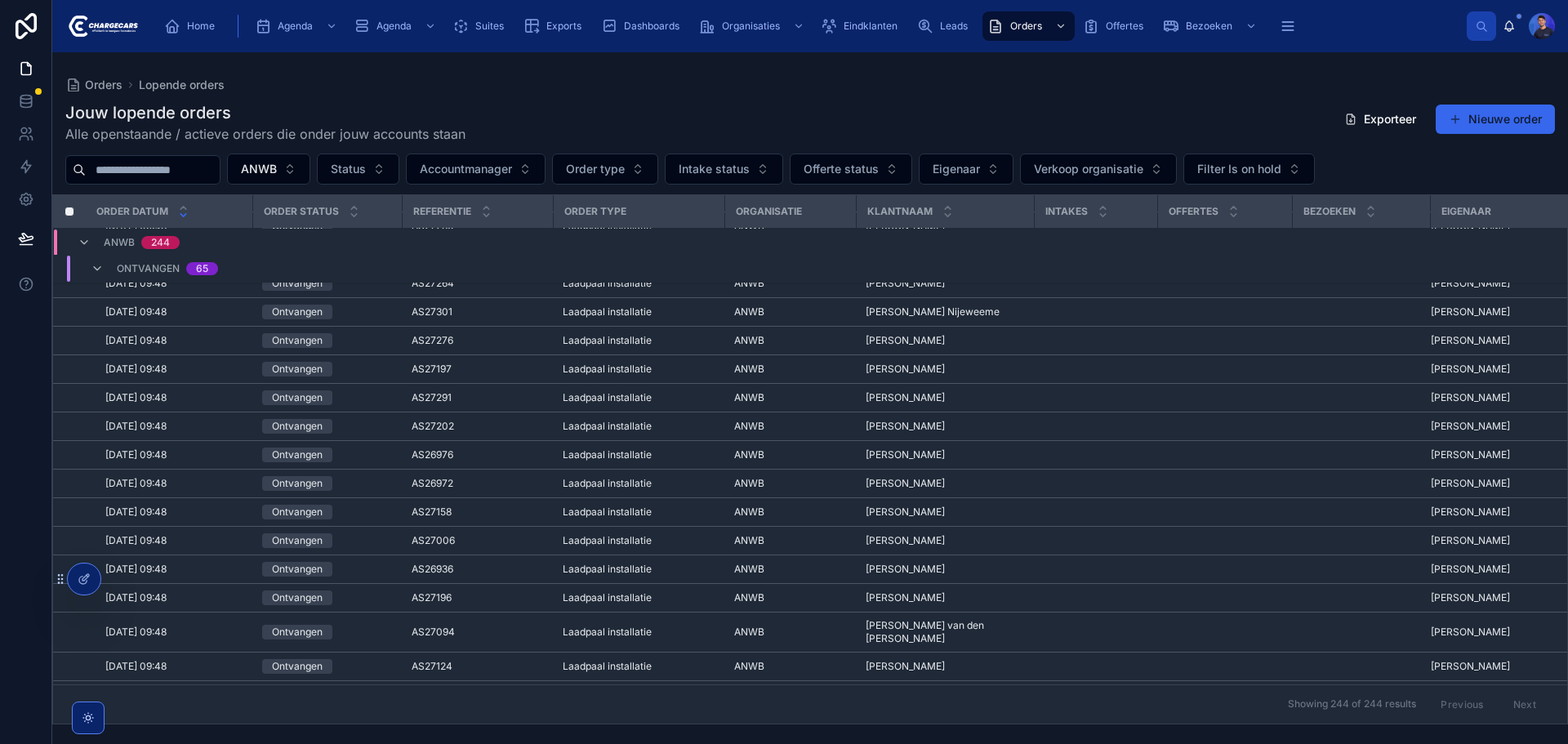
scroll to position [0, 0]
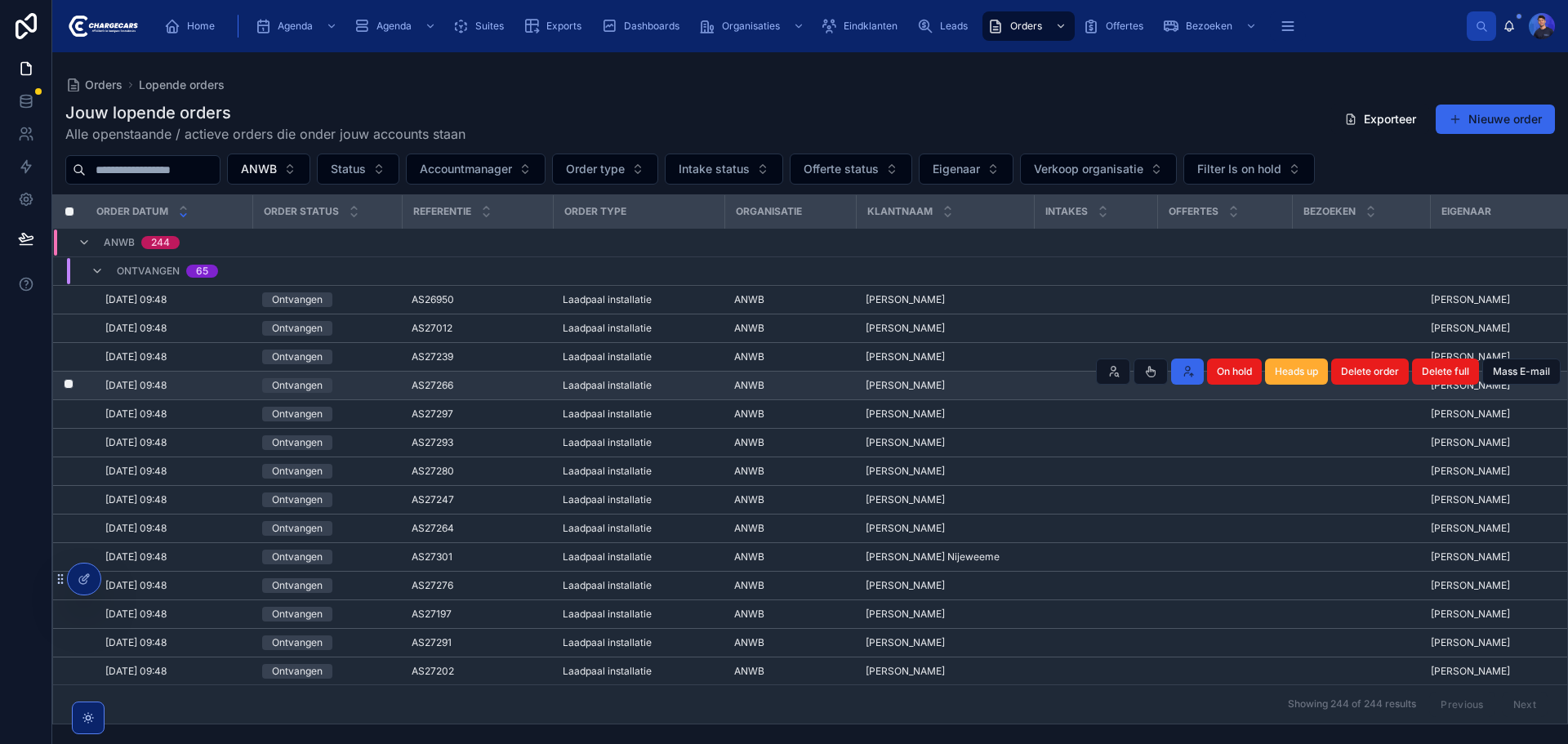
click at [898, 382] on span "[PERSON_NAME]" at bounding box center [906, 386] width 79 height 13
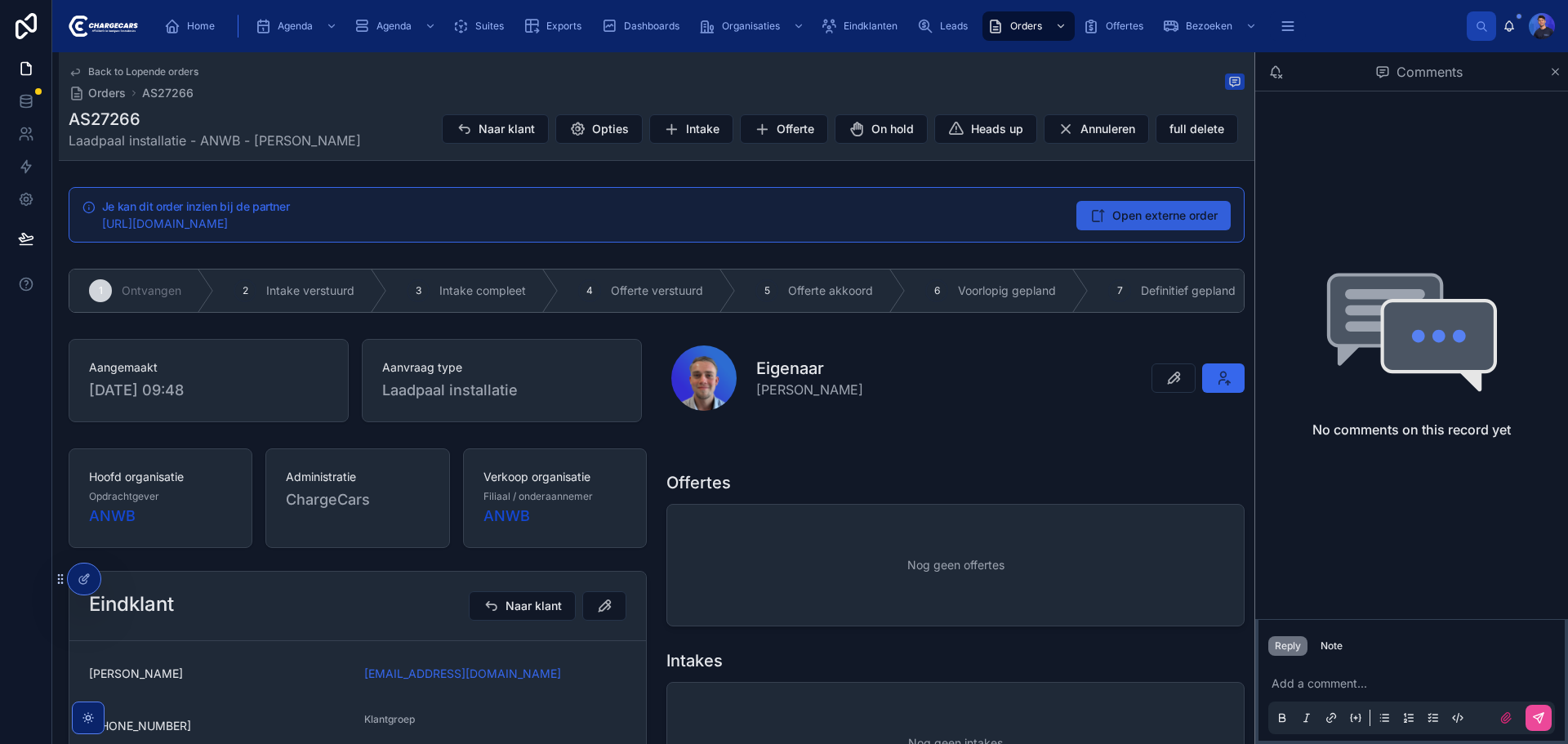
click at [1196, 217] on span "Open externe order" at bounding box center [1164, 215] width 105 height 16
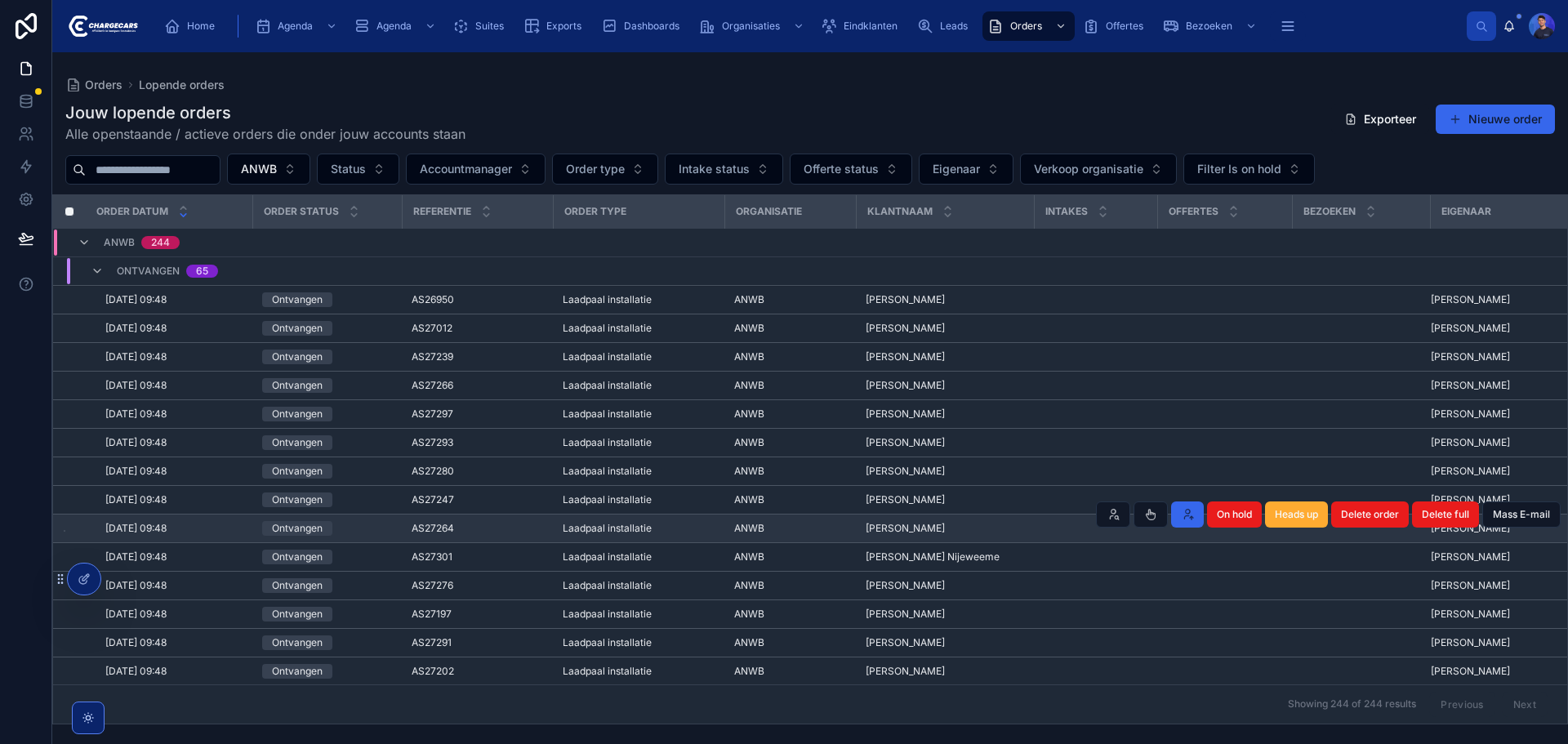
scroll to position [24, 0]
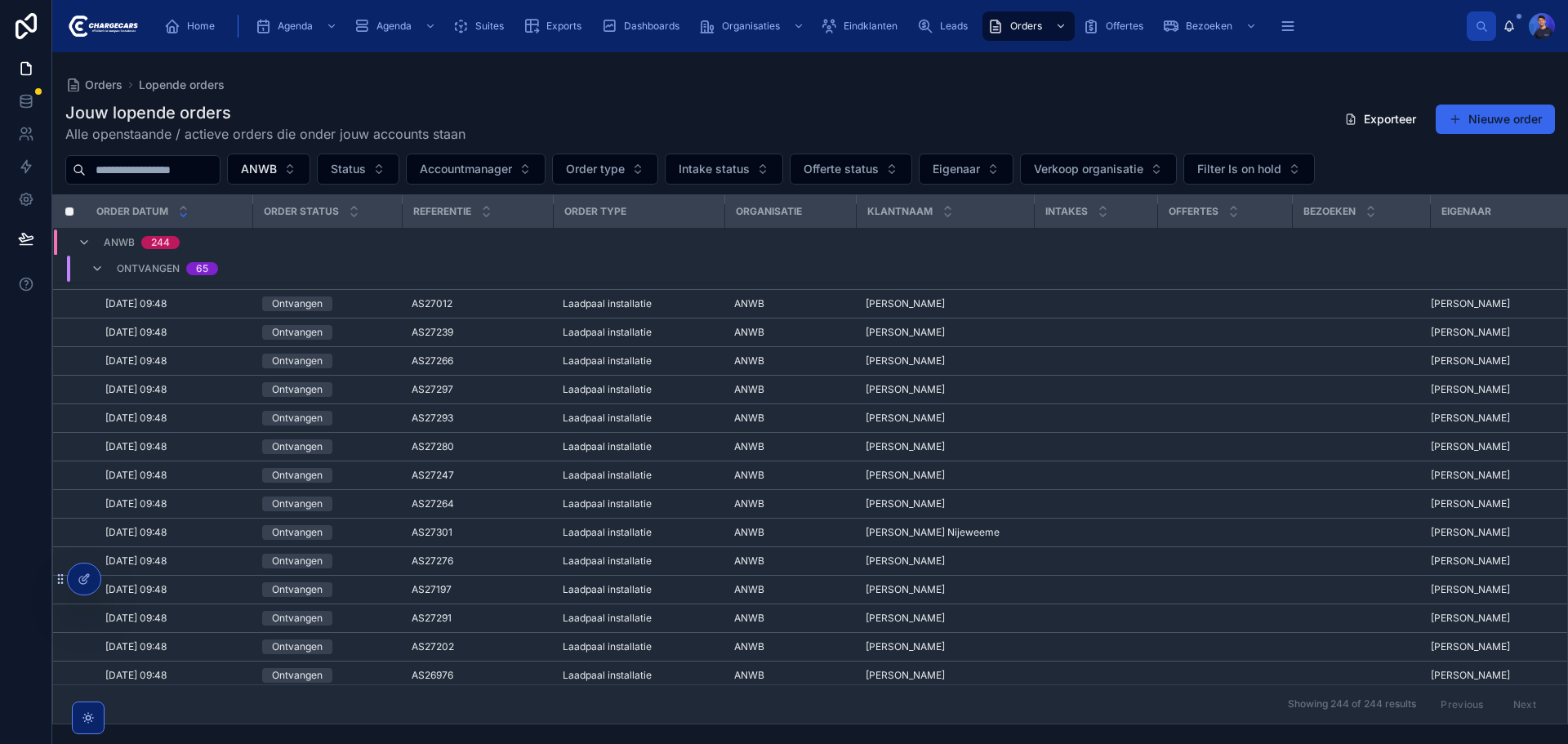
click at [885, 116] on div "Jouw lopende orders Alle openstaande / actieve orders die onder jouw accounts s…" at bounding box center [811, 122] width 1490 height 42
drag, startPoint x: 891, startPoint y: 108, endPoint x: 875, endPoint y: 134, distance: 30.5
click at [891, 107] on div "Jouw lopende orders Alle openstaande / actieve orders die onder jouw accounts s…" at bounding box center [811, 122] width 1490 height 42
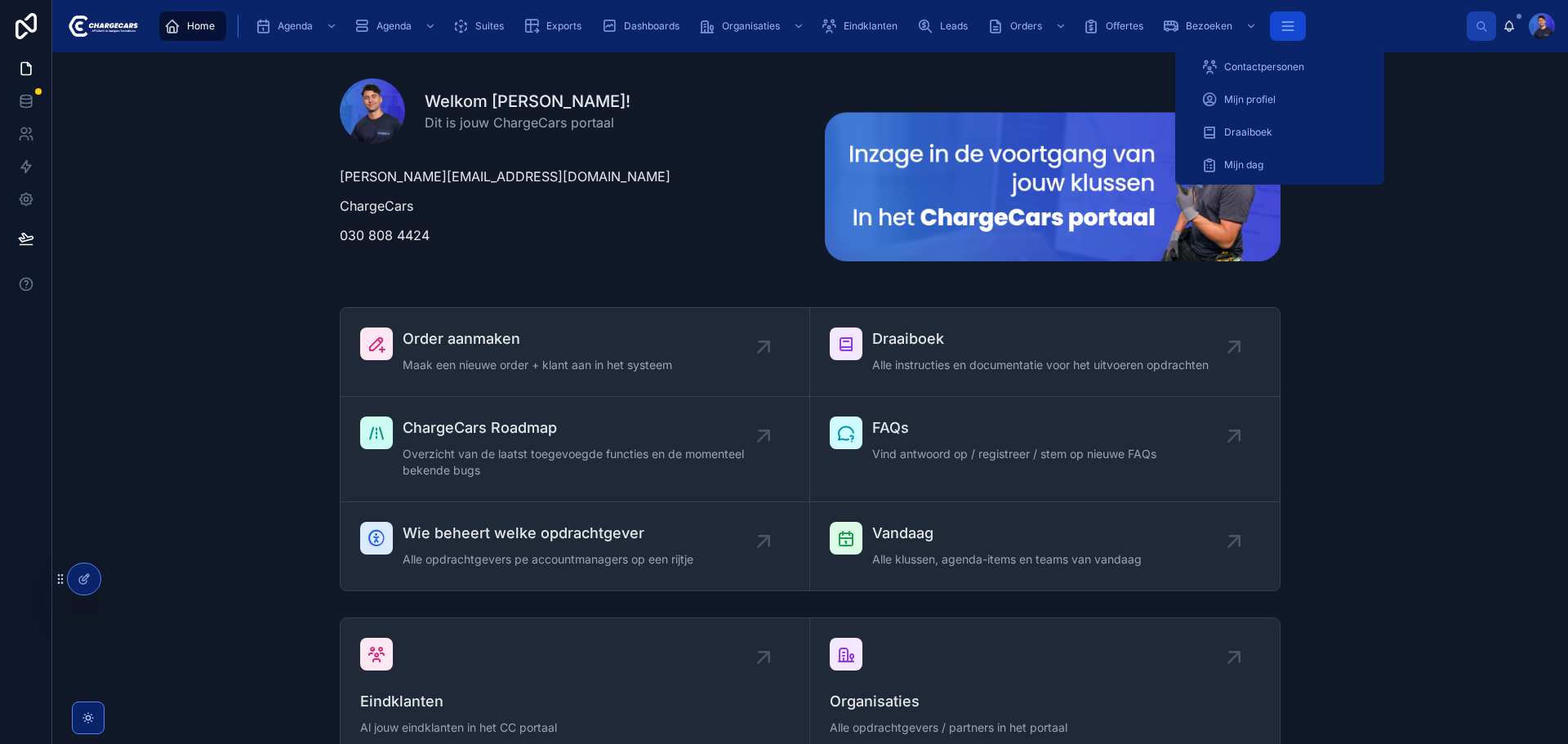
click at [1284, 22] on icon "scrollable content" at bounding box center [1287, 22] width 11 height 0
click at [1256, 130] on span "Draaiboek" at bounding box center [1248, 132] width 48 height 13
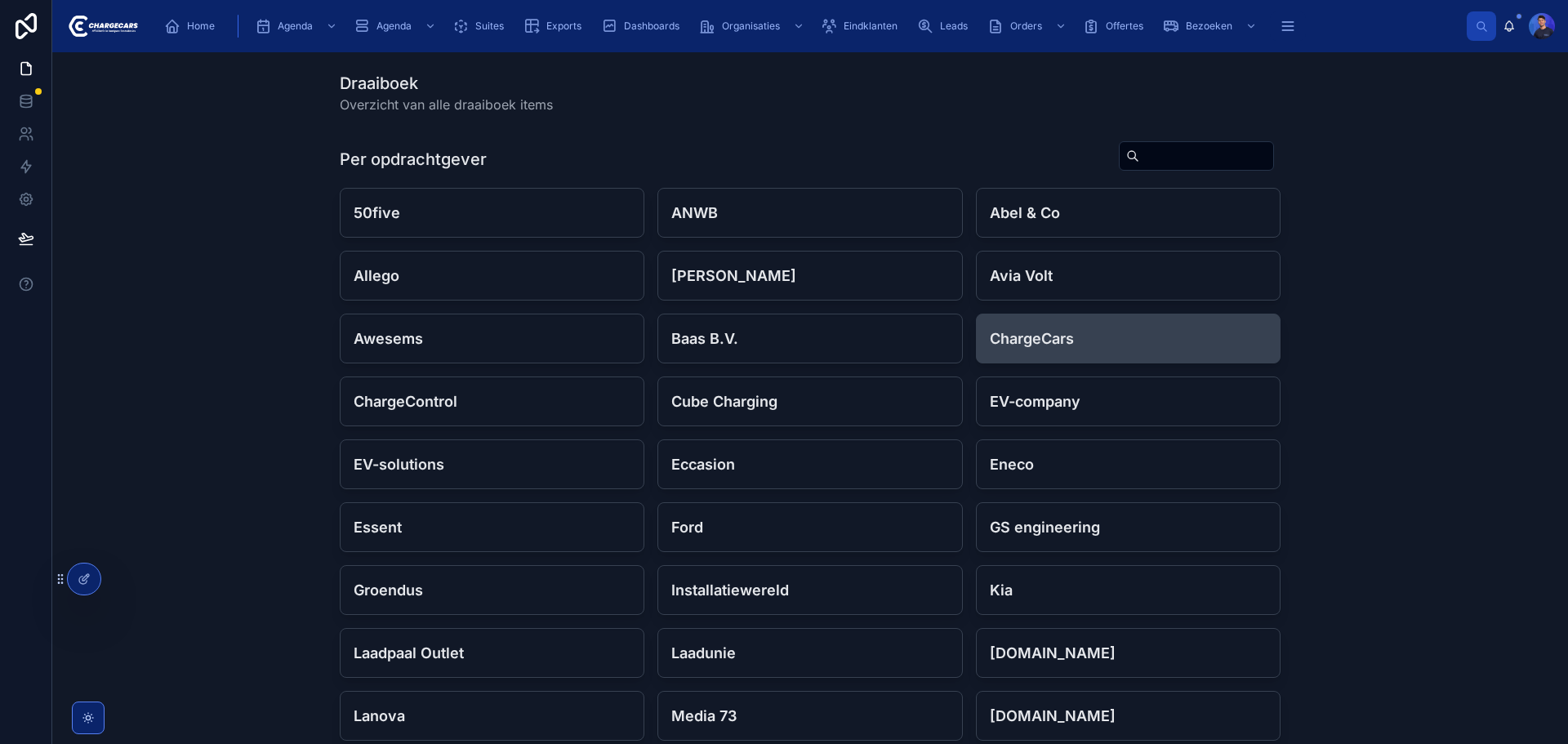
click at [1077, 335] on h4 "ChargeCars" at bounding box center [1128, 339] width 277 height 22
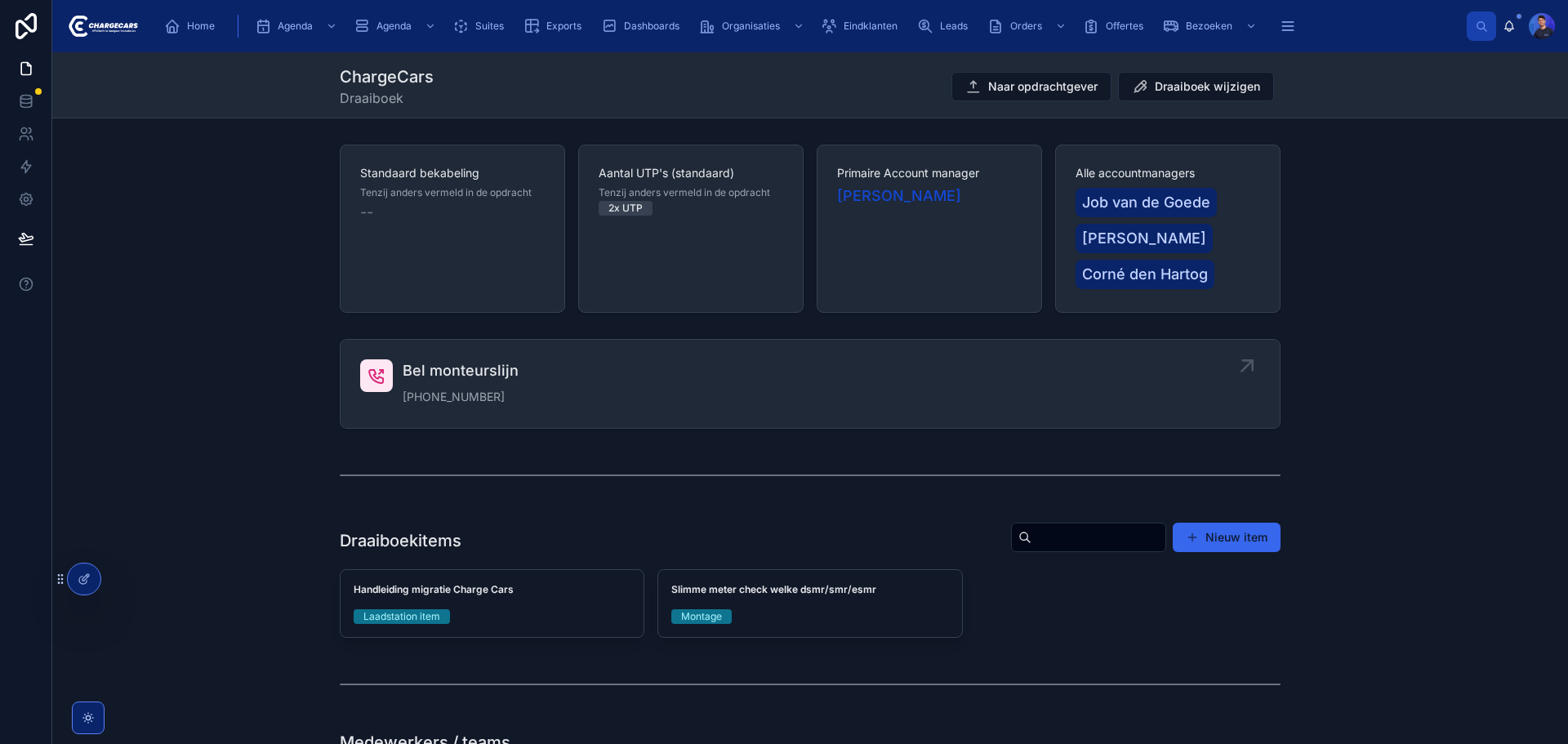
scroll to position [245, 0]
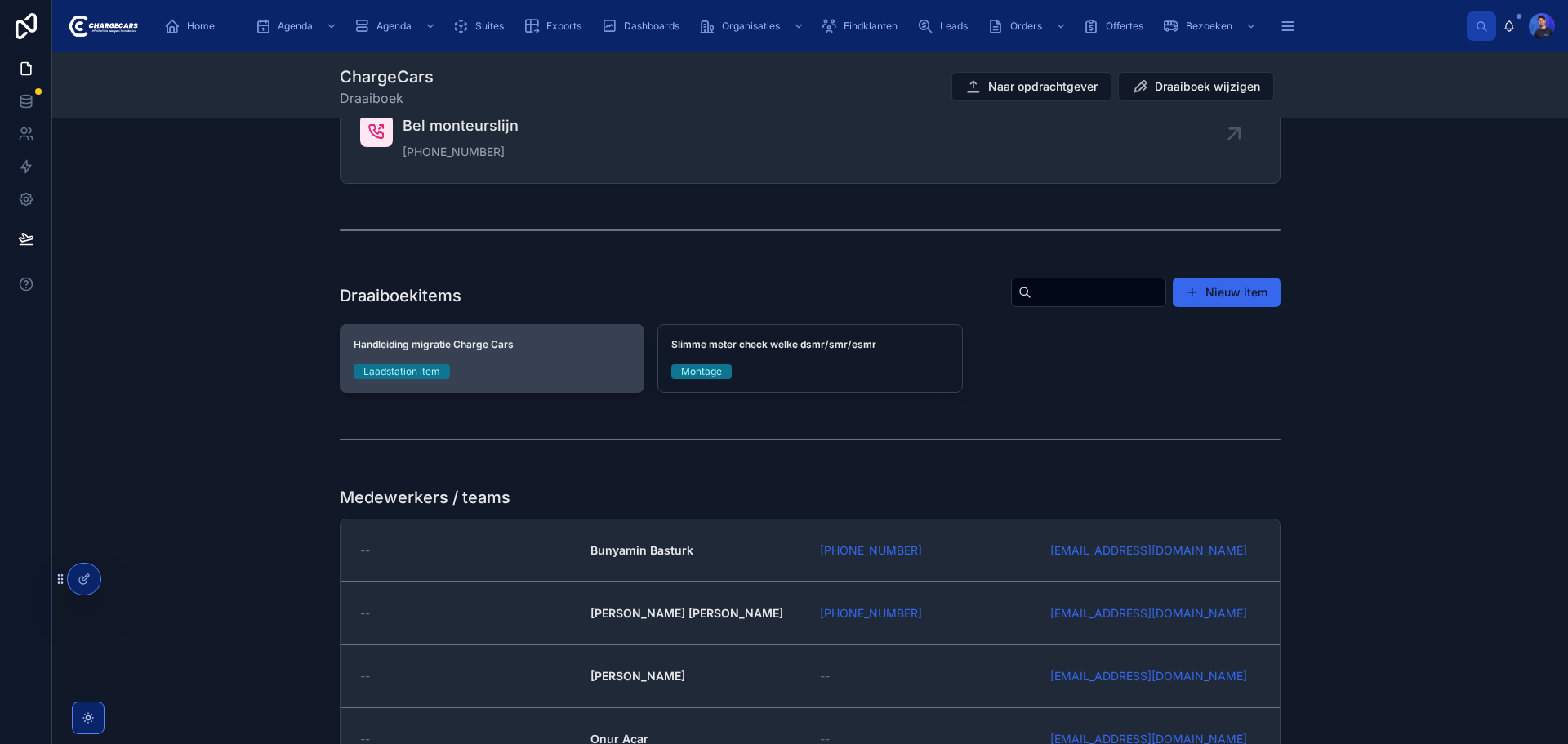
click at [474, 361] on div "Handleiding migratie Charge Cars Laadstation item" at bounding box center [492, 359] width 303 height 67
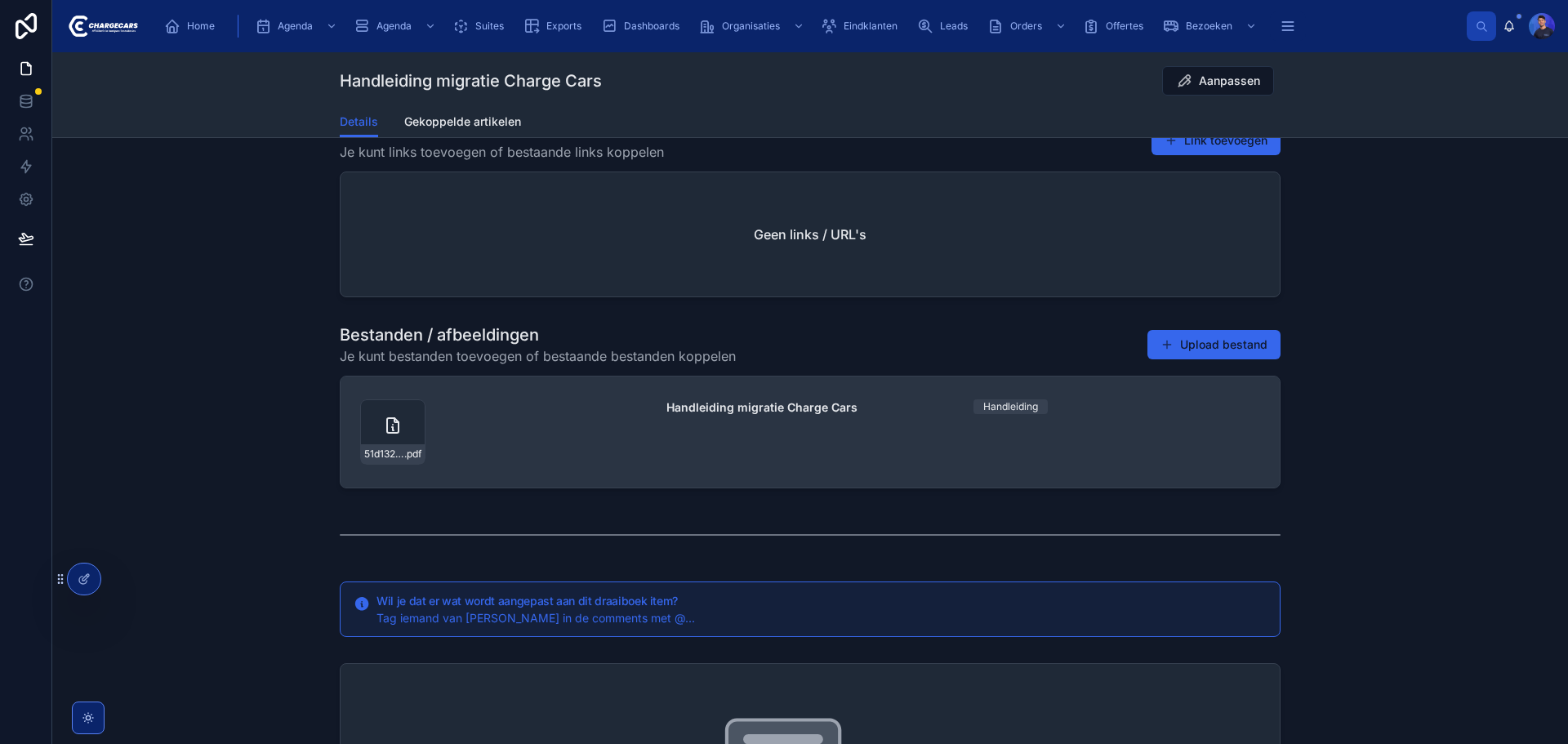
scroll to position [327, 0]
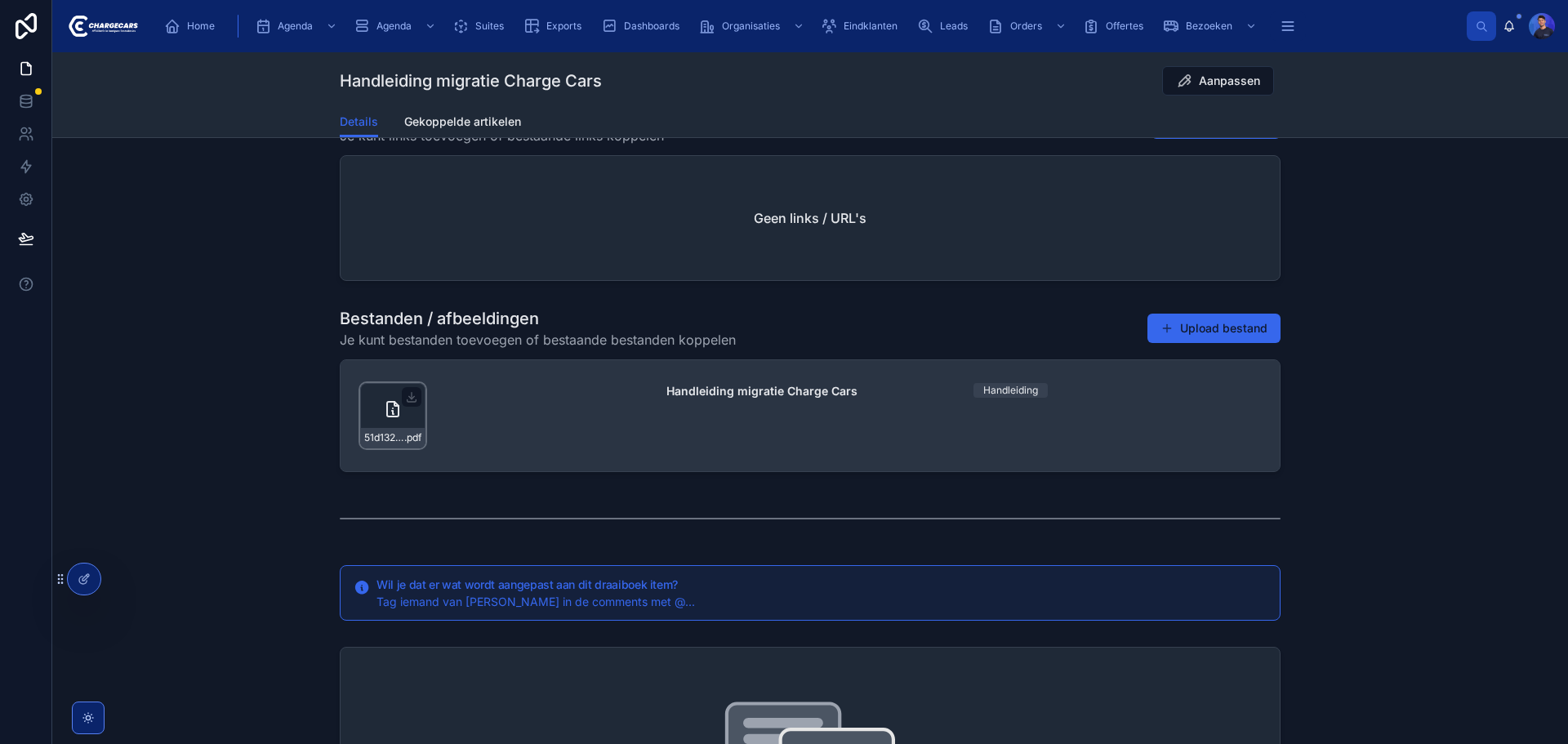
click at [399, 413] on div "51d13280-397e-43e2-8d23-bffae84608dc-Migratie-Charge-Cars .pdf" at bounding box center [393, 416] width 66 height 66
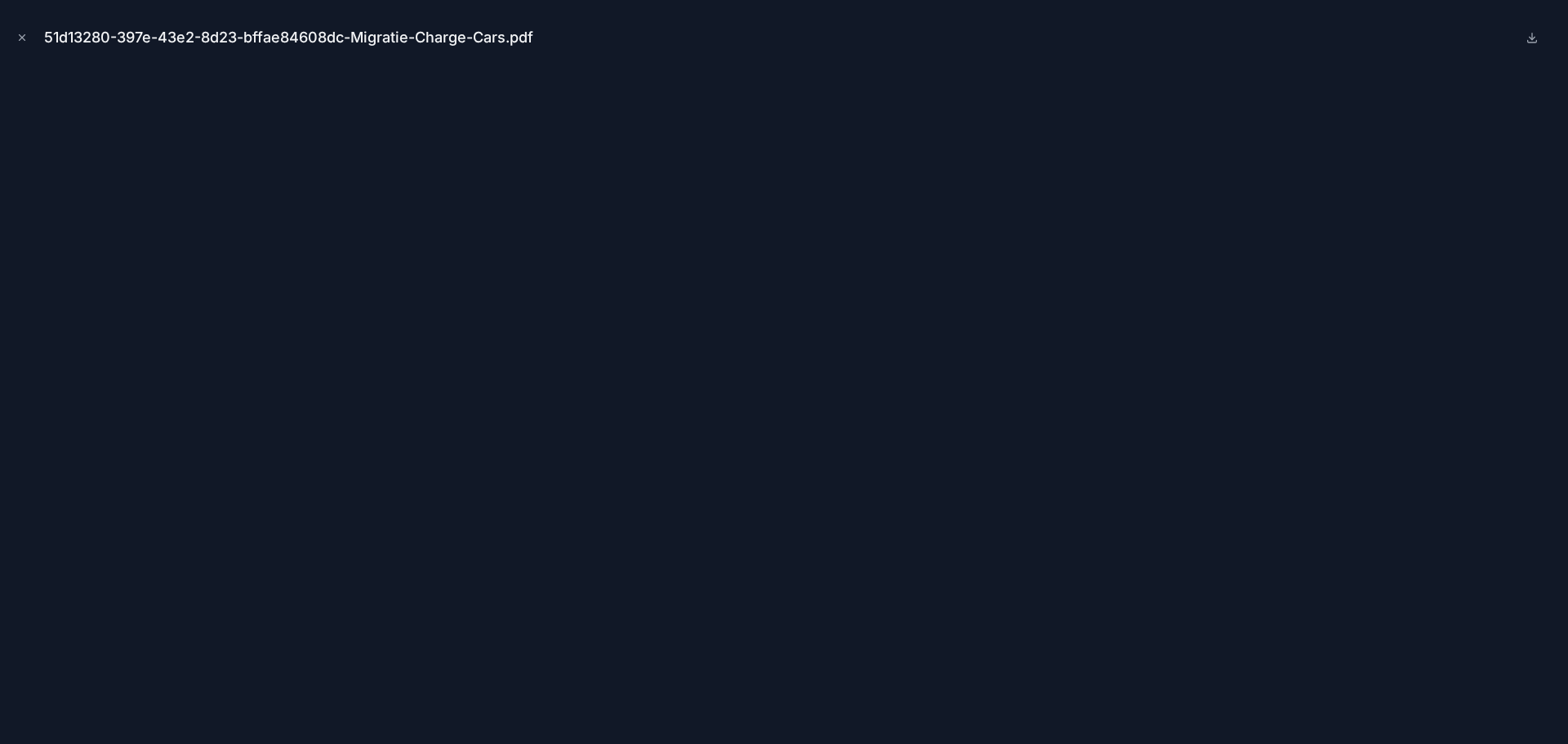
click at [1424, 41] on div "51d13280-397e-43e2-8d23-bffae84608dc-Migratie-Charge-Cars.pdf" at bounding box center [784, 38] width 1542 height 49
click at [20, 36] on icon "Close modal" at bounding box center [22, 38] width 6 height 6
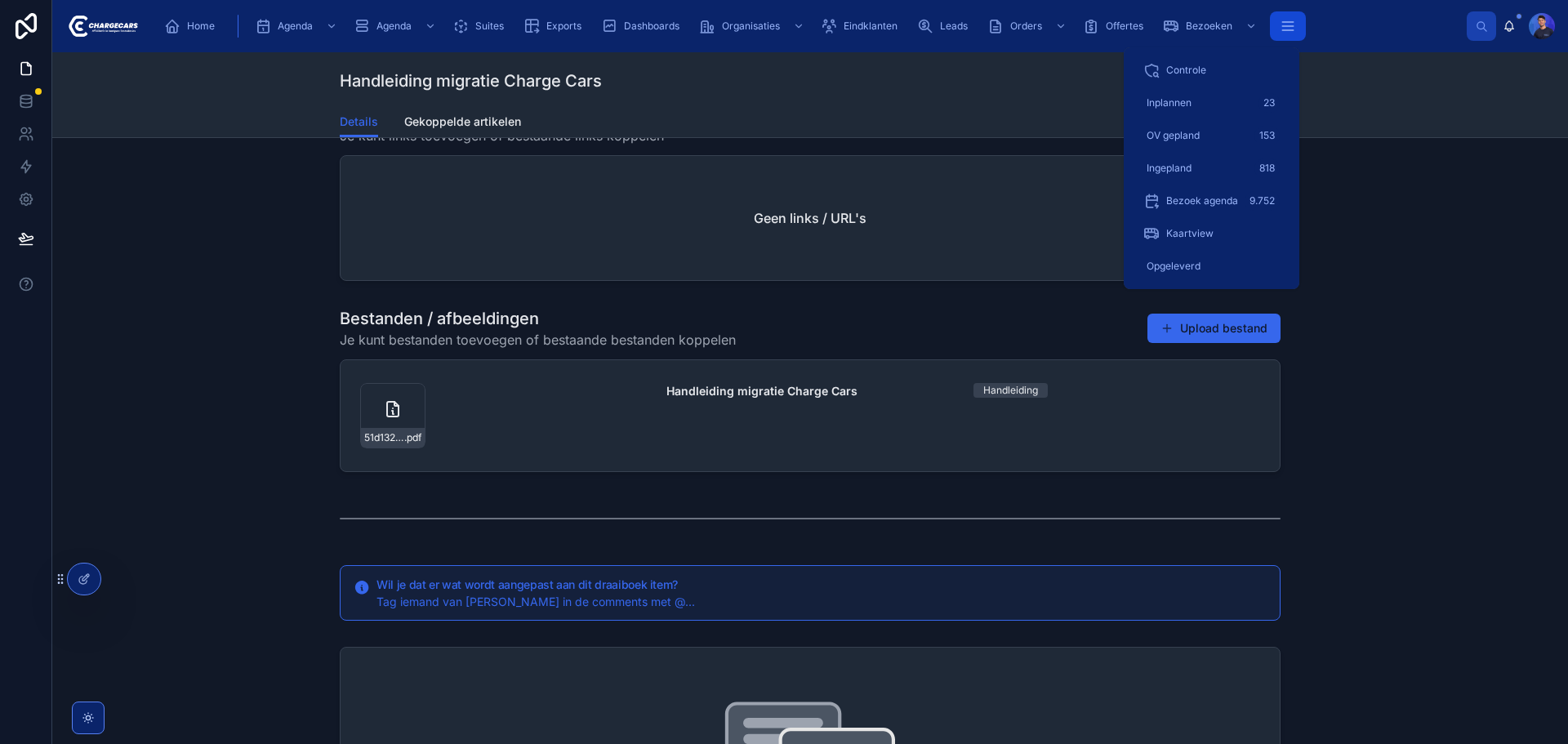
click at [1296, 29] on icon "scrollable content" at bounding box center [1287, 25] width 16 height 16
click at [1204, 21] on span "Bezoeken" at bounding box center [1209, 26] width 46 height 13
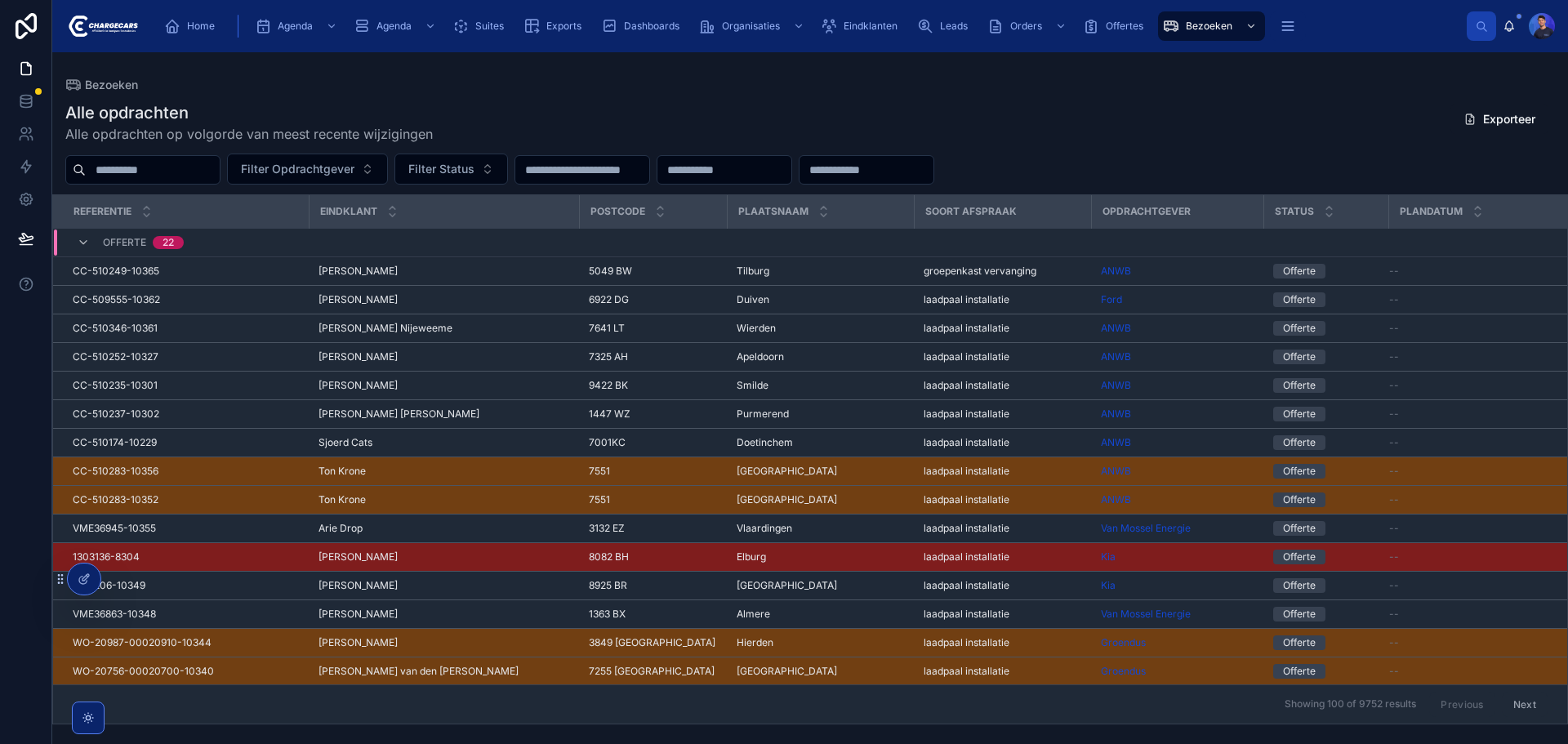
click at [190, 168] on input "text" at bounding box center [153, 169] width 134 height 23
click at [721, 109] on div "Alle opdrachten Alle opdrachten op volgorde van meest recente wijzigingen Expor…" at bounding box center [811, 122] width 1490 height 42
click at [874, 111] on div "Alle opdrachten Alle opdrachten op volgorde van meest recente wijzigingen Expor…" at bounding box center [811, 122] width 1490 height 42
click at [210, 171] on input "text" at bounding box center [153, 169] width 134 height 23
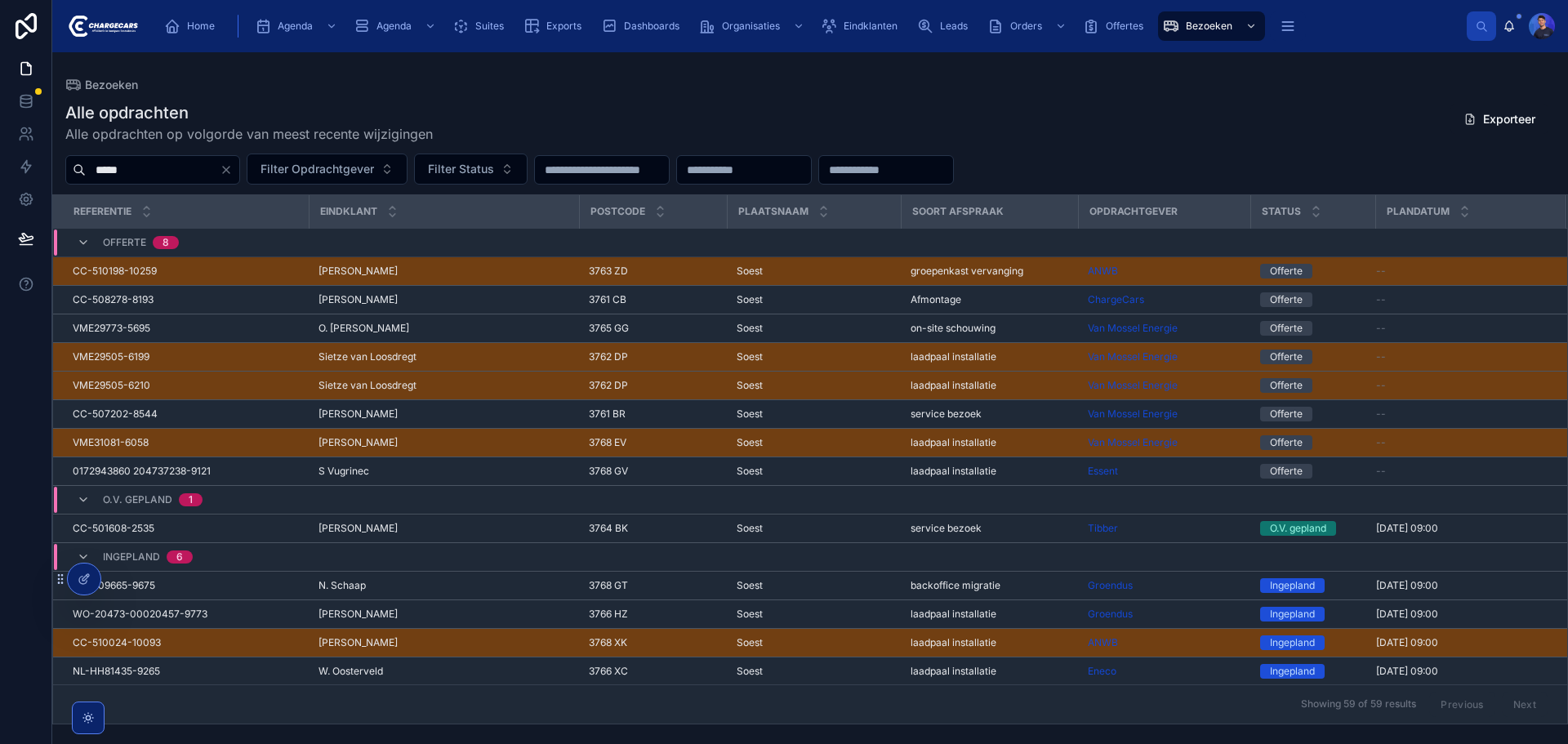
click at [192, 174] on input "*****" at bounding box center [153, 169] width 134 height 23
type input "*******"
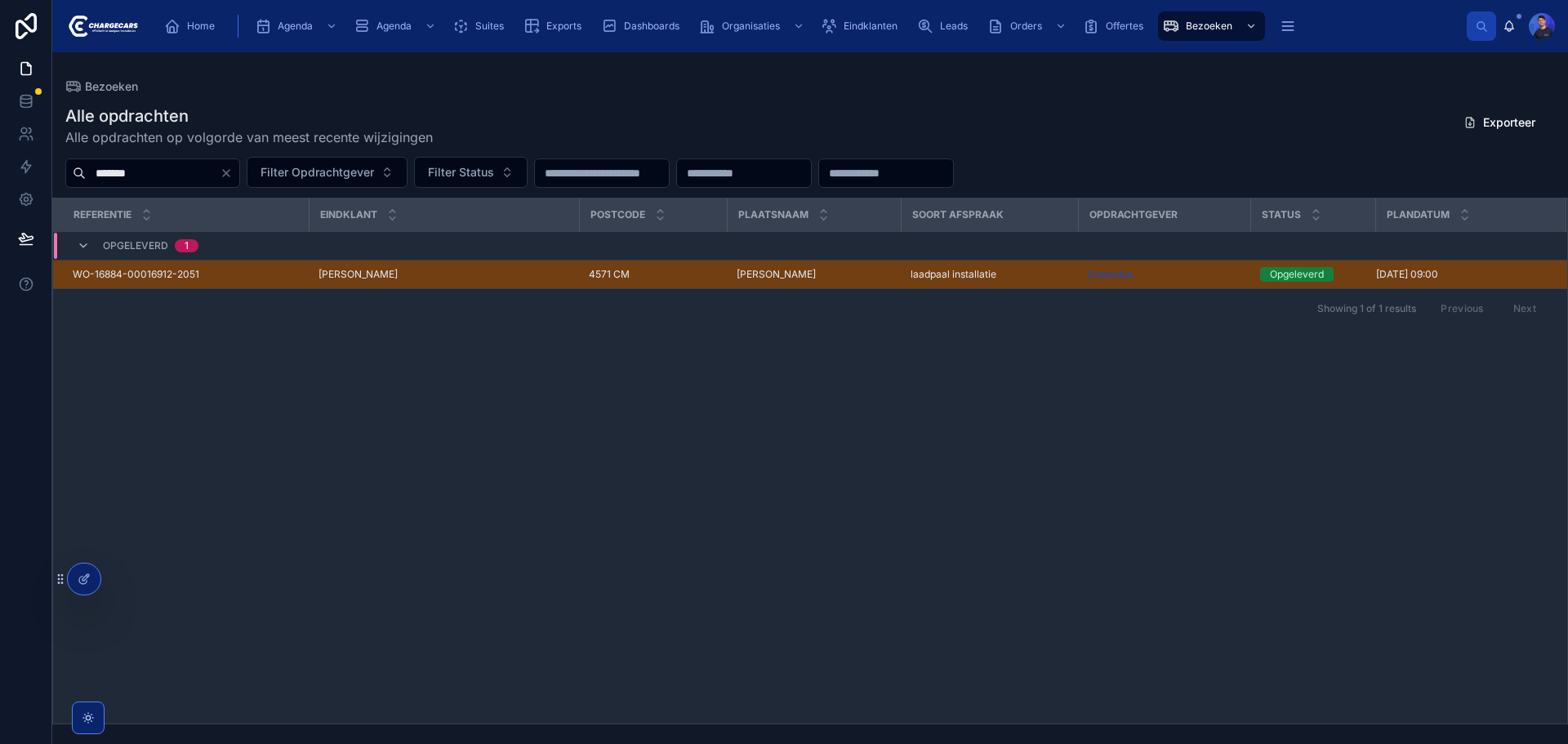
click at [178, 167] on input "*******" at bounding box center [153, 173] width 134 height 23
click at [177, 167] on input "*******" at bounding box center [153, 173] width 134 height 23
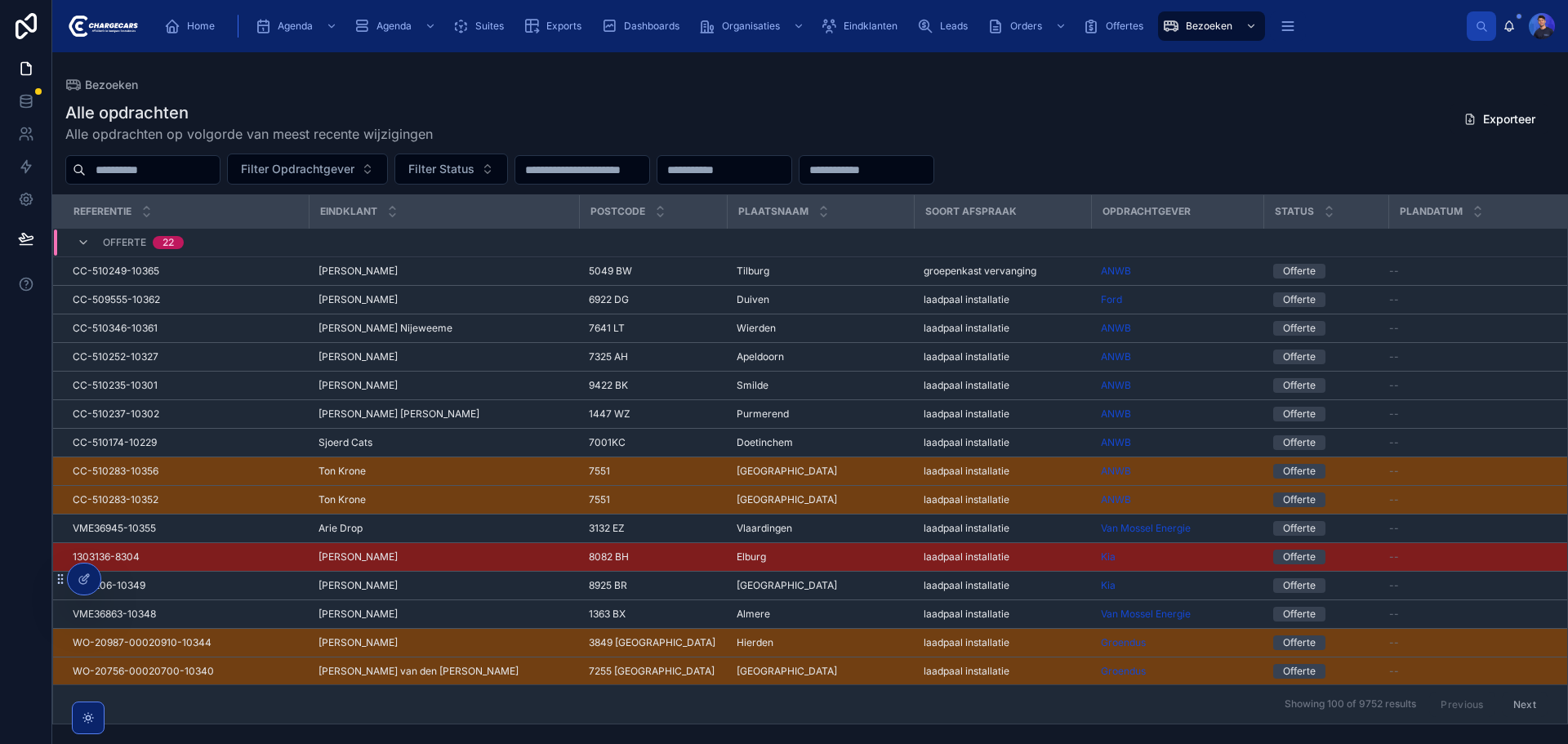
click at [718, 112] on div "Alle opdrachten Alle opdrachten op volgorde van meest recente wijzigingen Expor…" at bounding box center [811, 122] width 1490 height 42
